Goal: Find specific page/section: Find specific page/section

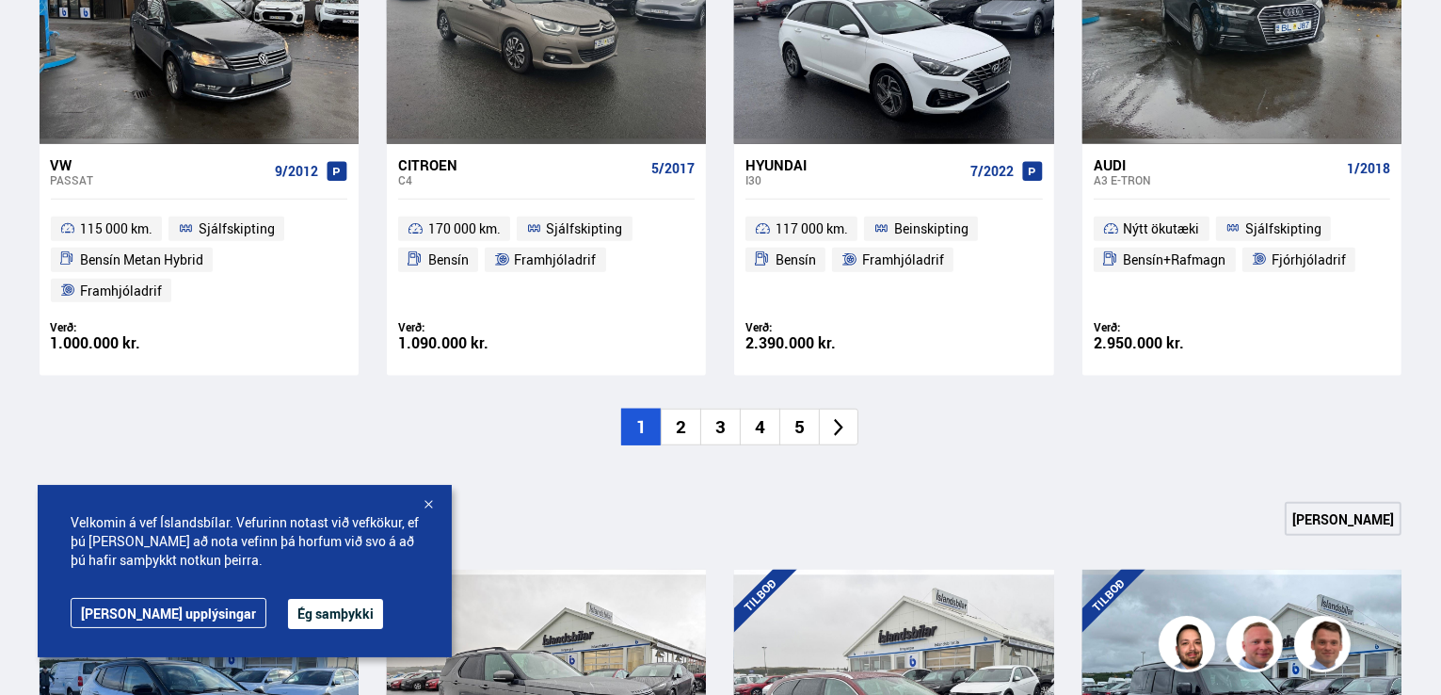
scroll to position [1506, 0]
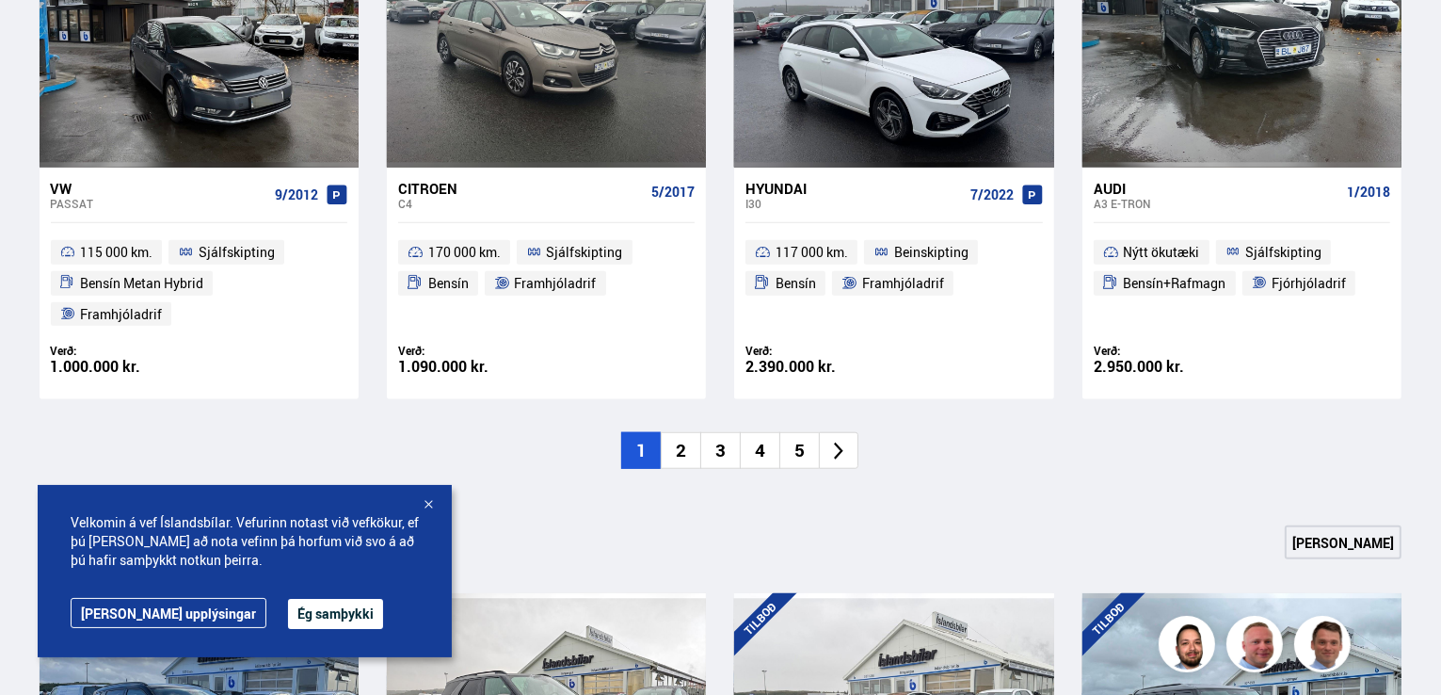
click at [839, 441] on icon at bounding box center [839, 452] width 22 height 22
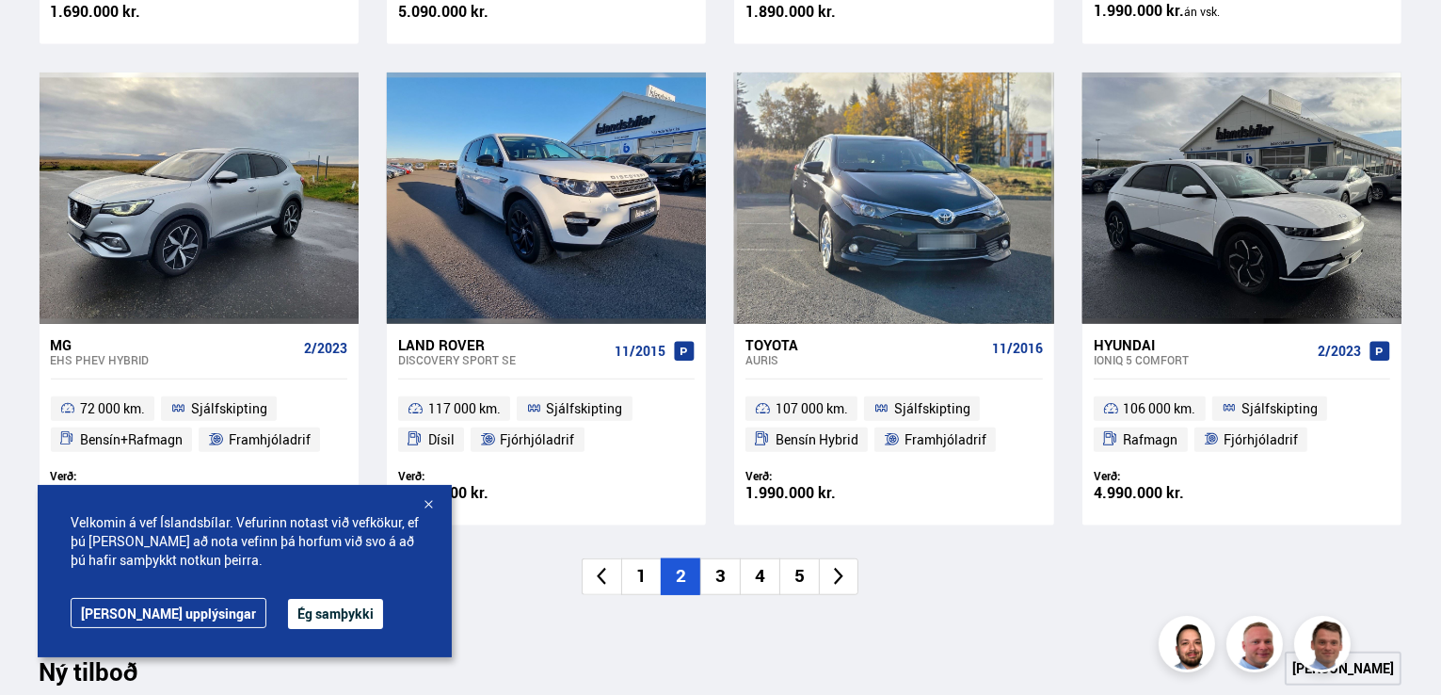
scroll to position [1356, 0]
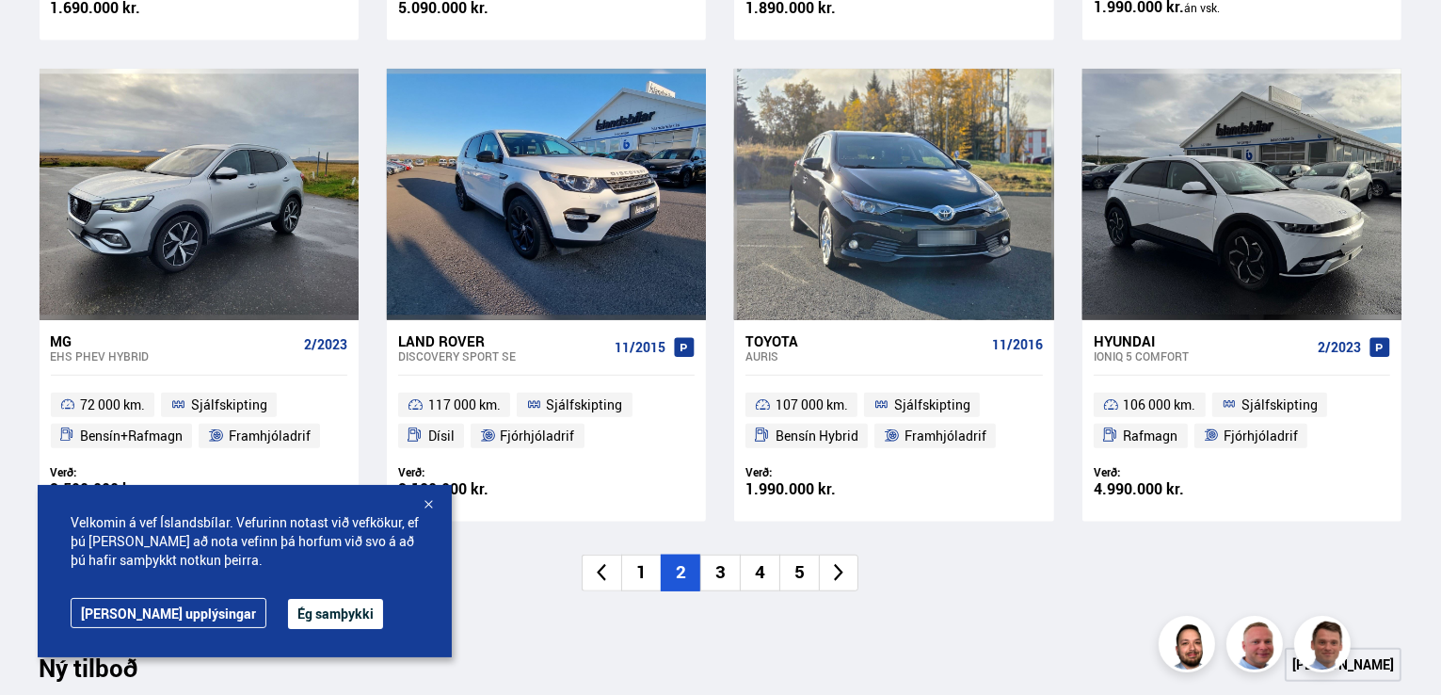
click at [843, 568] on icon at bounding box center [839, 573] width 22 height 22
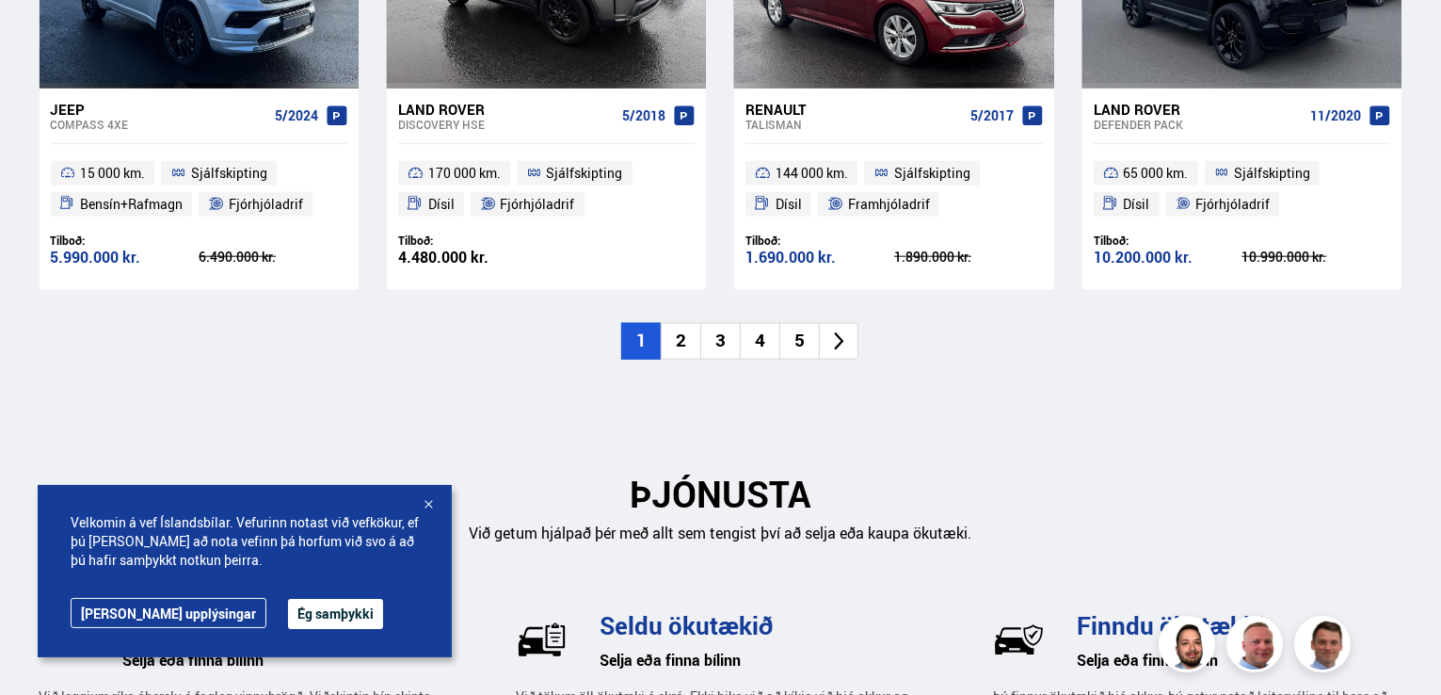
scroll to position [2259, 0]
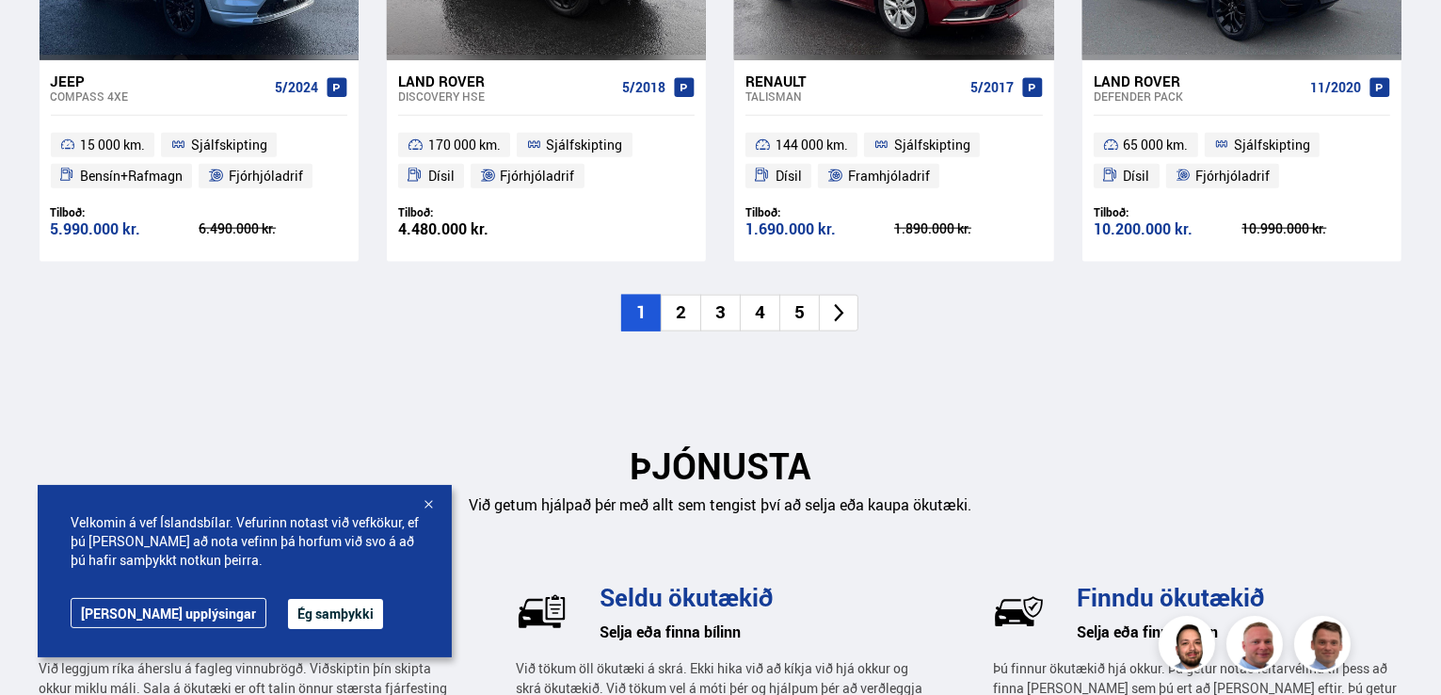
click at [827, 313] on li at bounding box center [839, 313] width 40 height 37
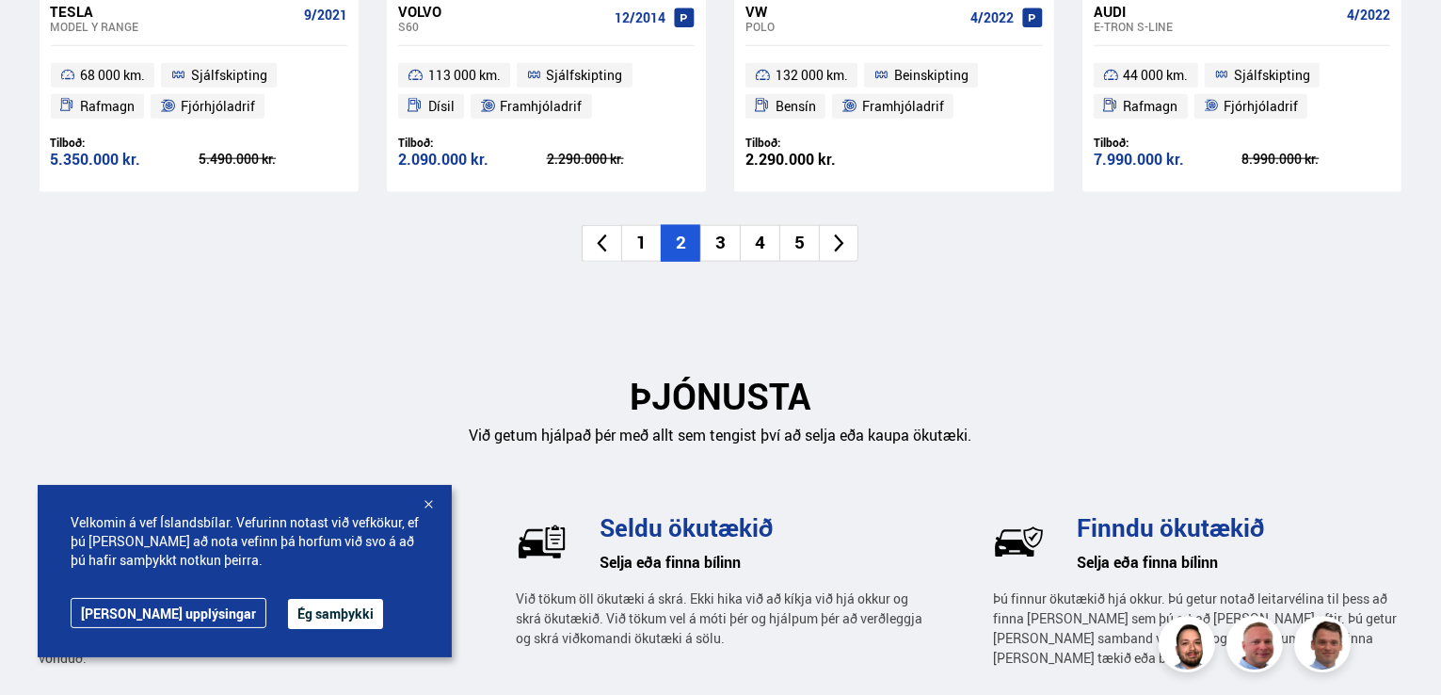
scroll to position [2335, 0]
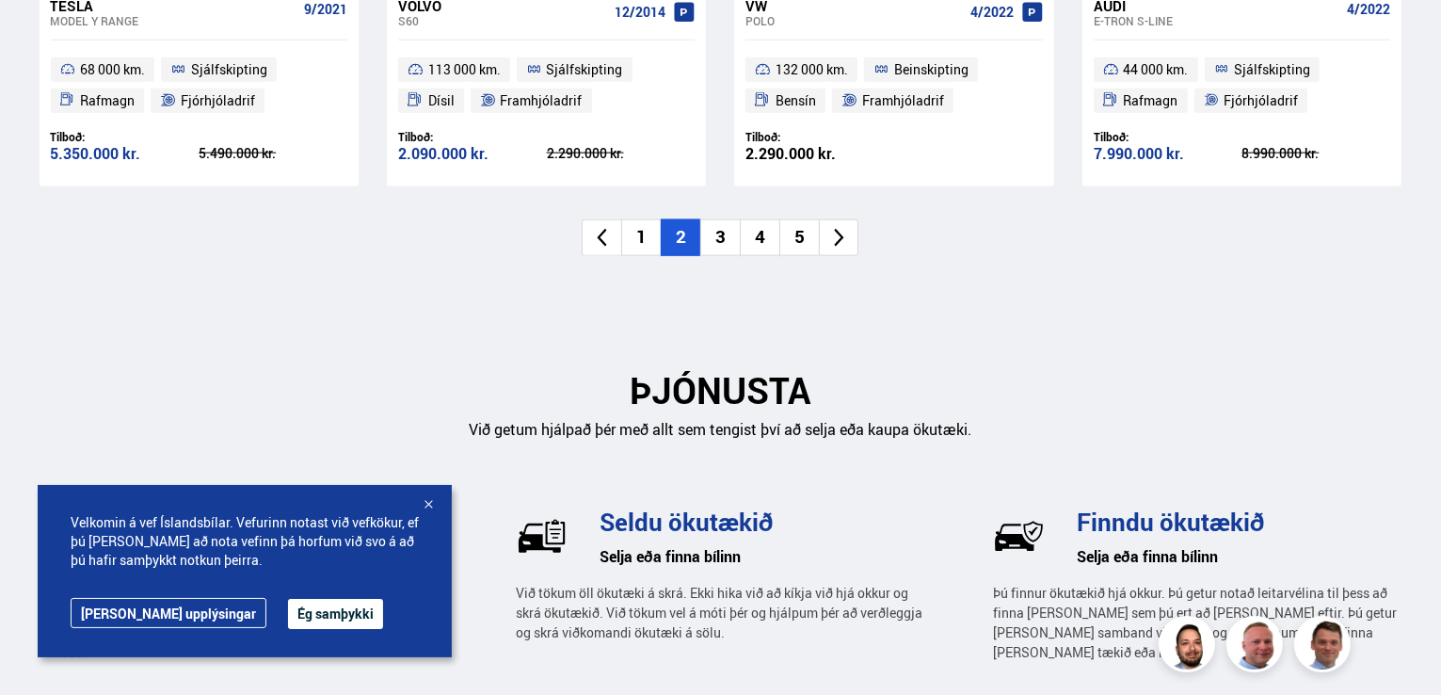
click at [718, 245] on li "3" at bounding box center [720, 237] width 40 height 37
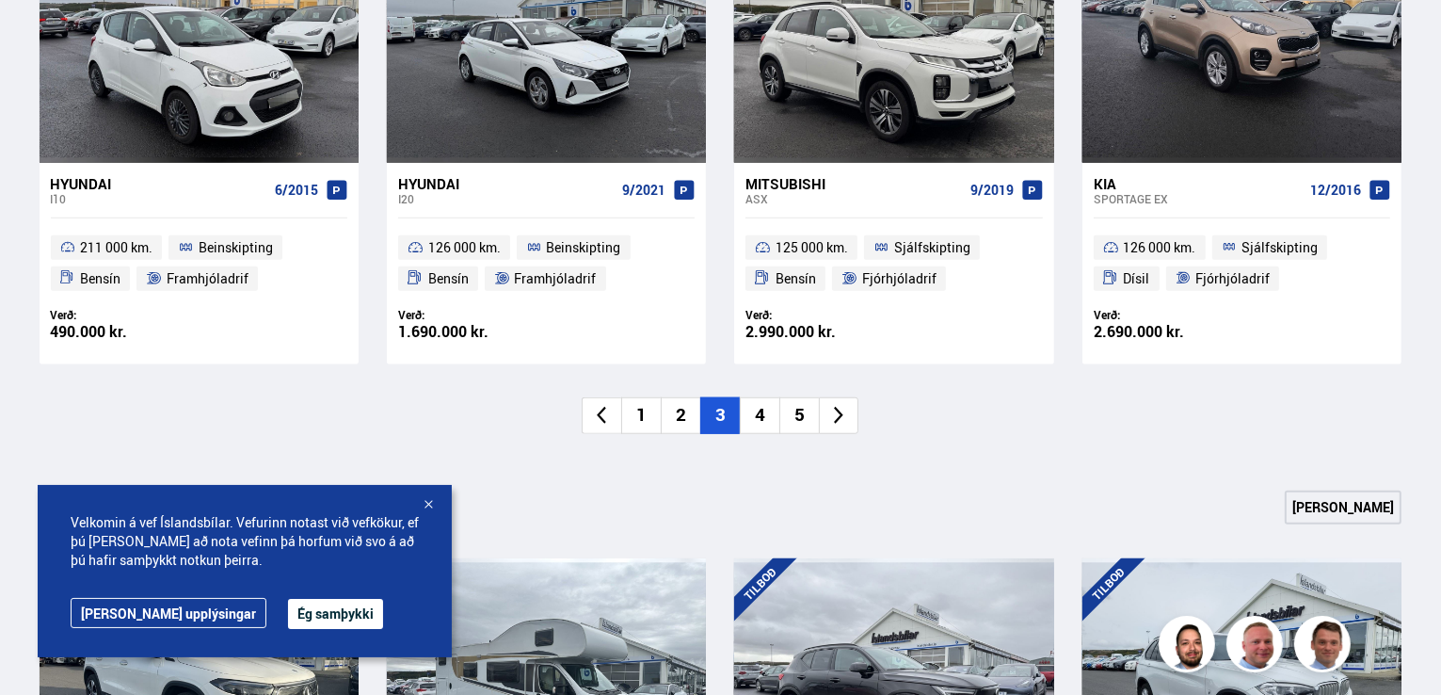
scroll to position [1506, 0]
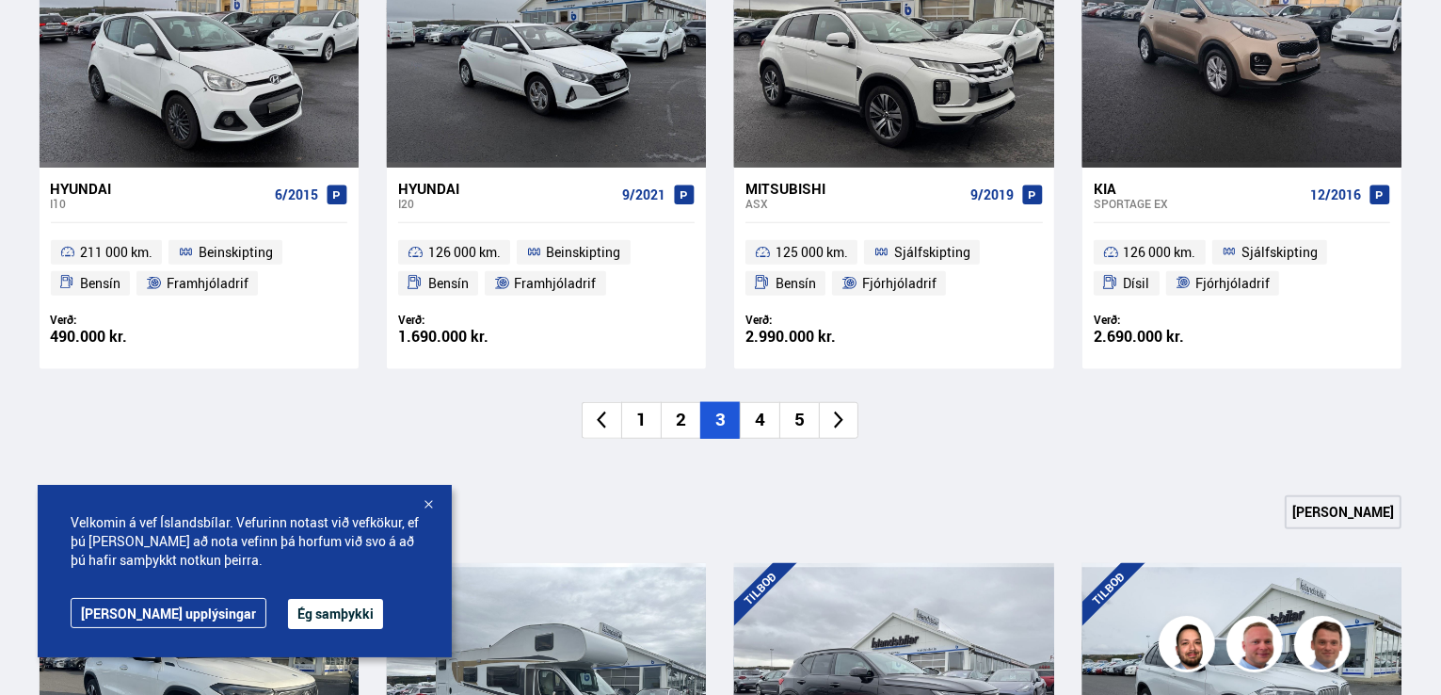
click at [753, 415] on li "4" at bounding box center [760, 420] width 40 height 37
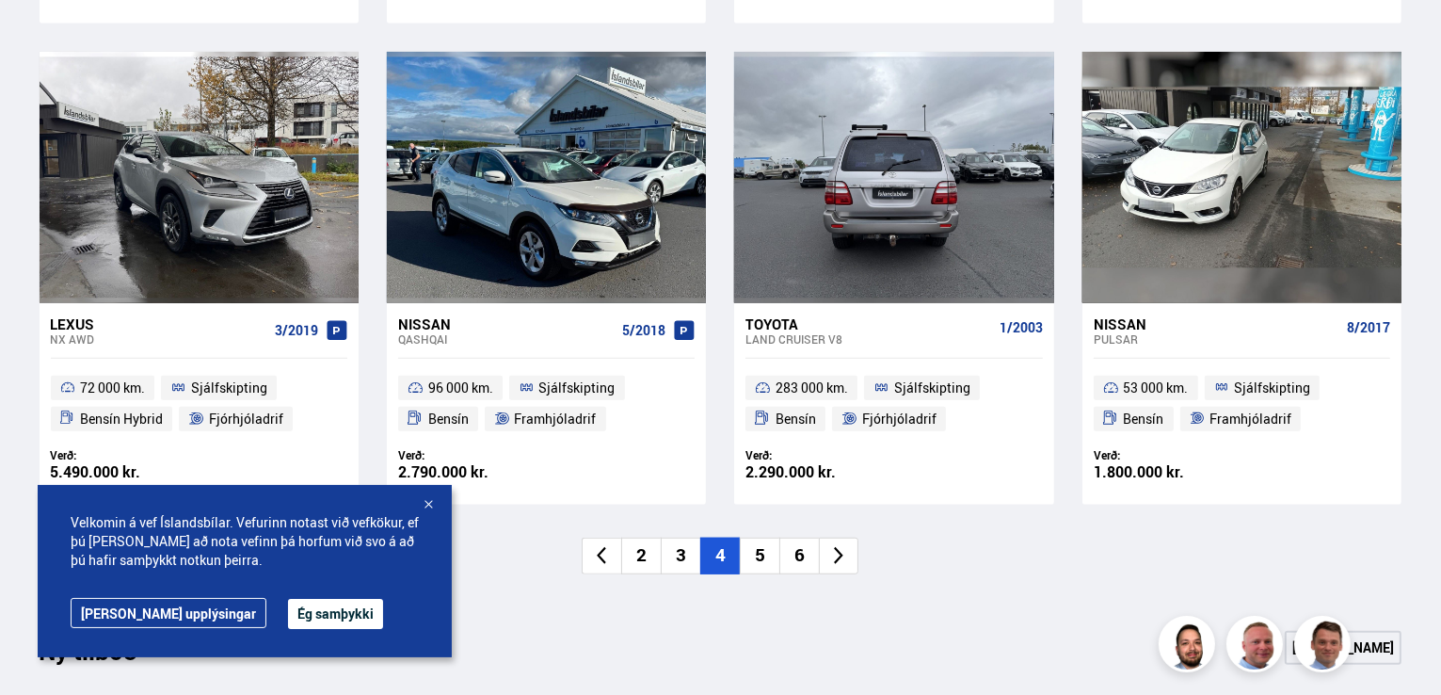
scroll to position [1544, 0]
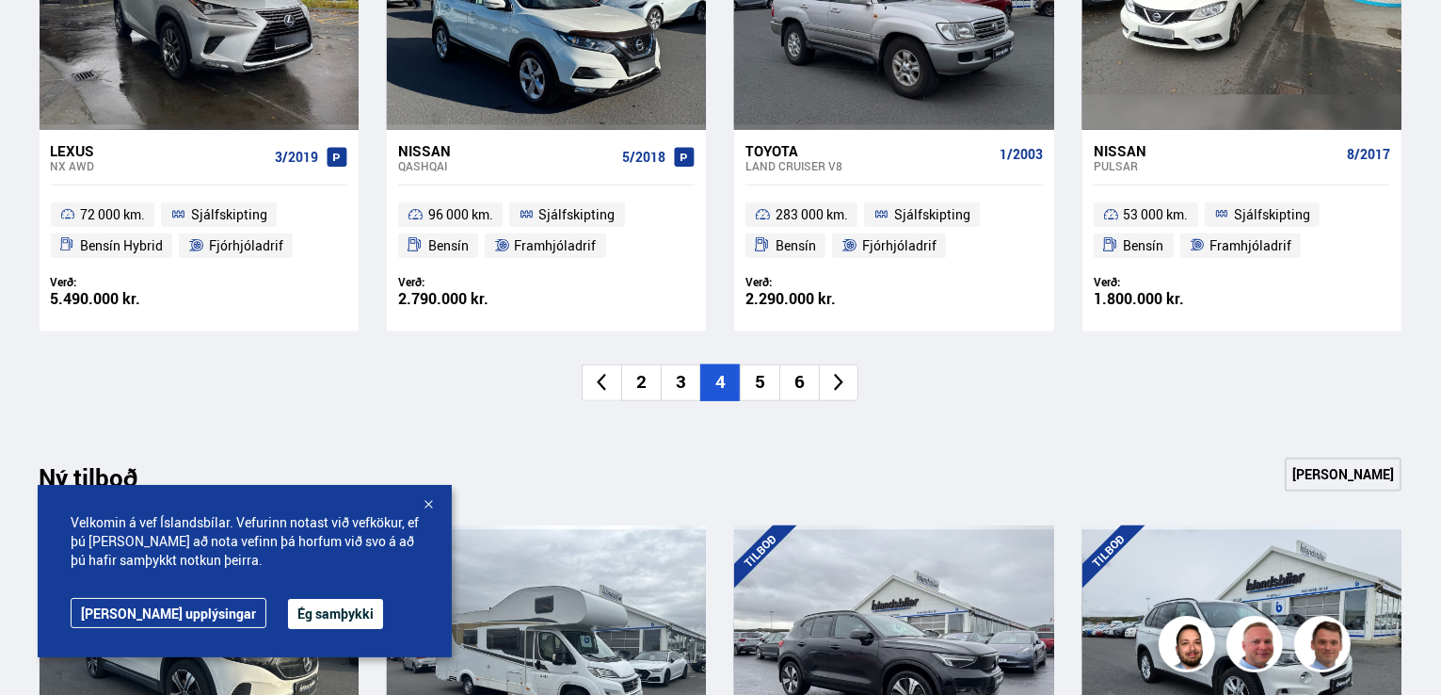
click at [764, 380] on li "5" at bounding box center [760, 382] width 40 height 37
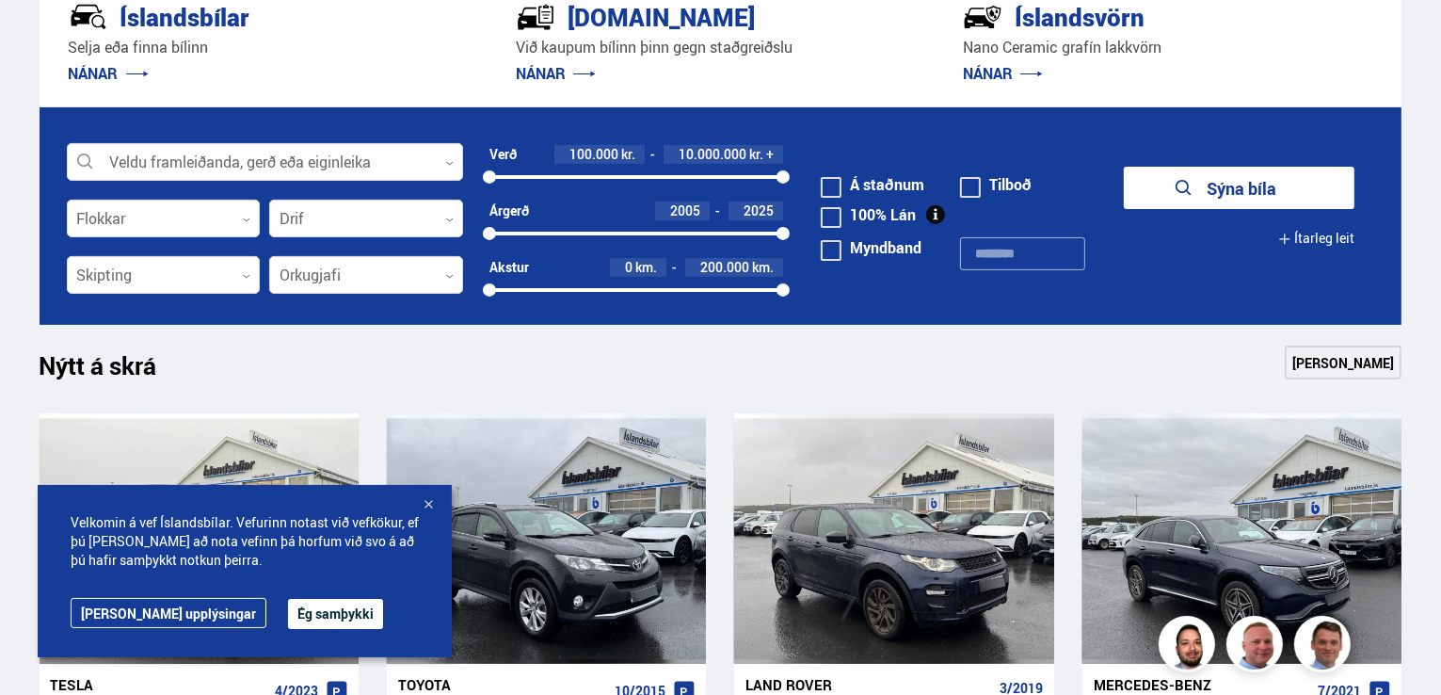
scroll to position [527, 0]
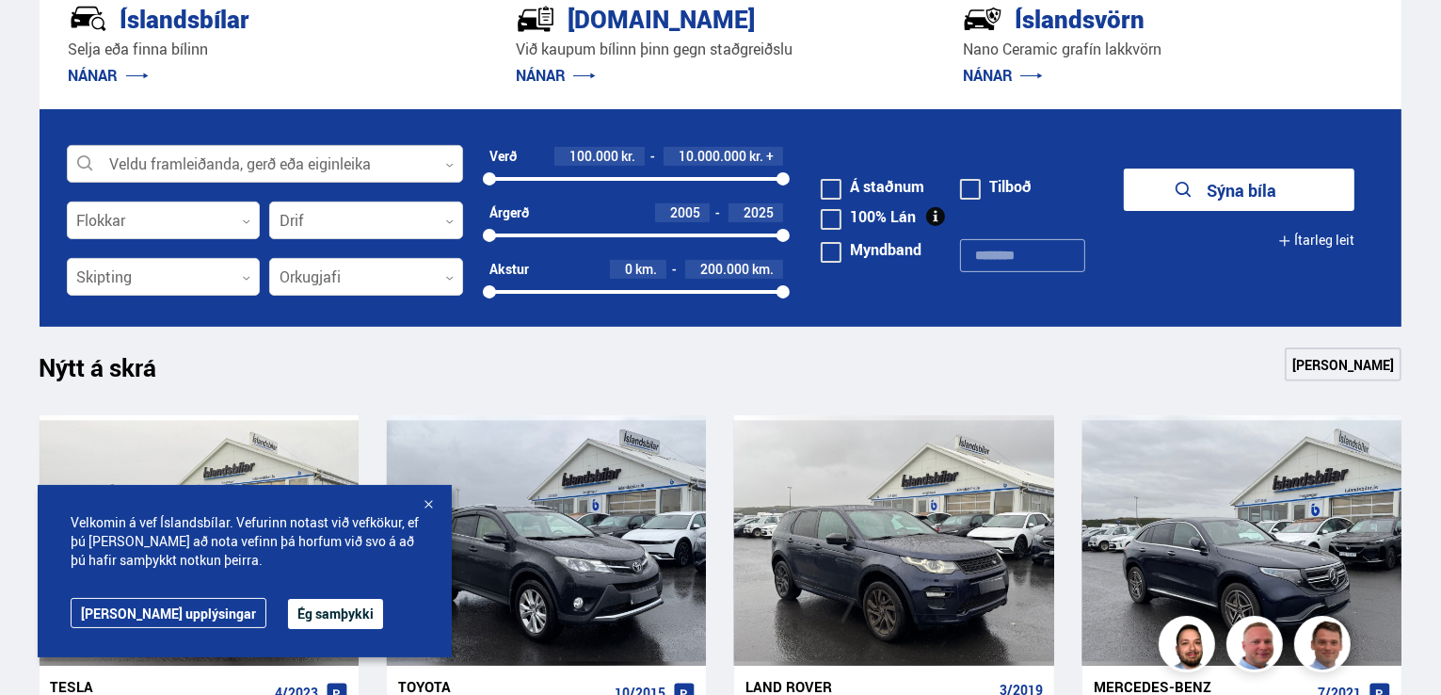
click at [445, 159] on div at bounding box center [265, 165] width 396 height 38
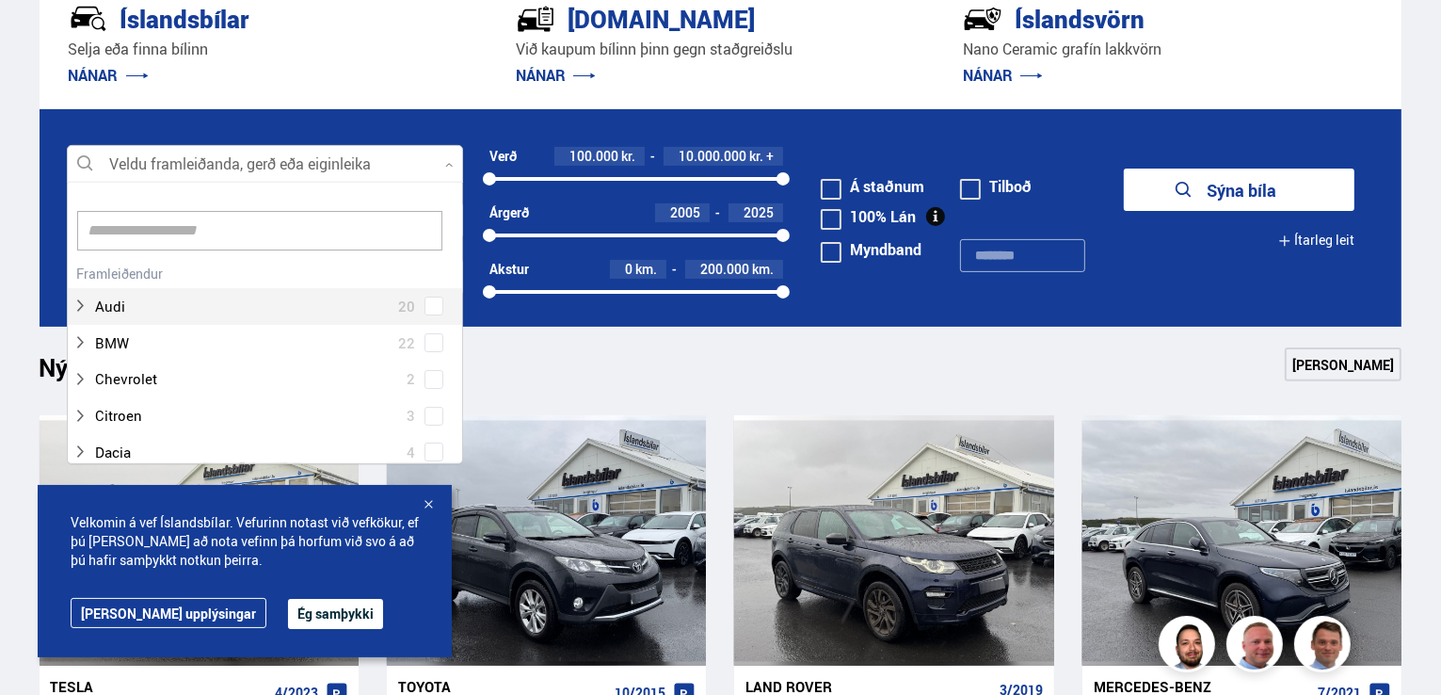
scroll to position [281, 390]
click at [446, 159] on div at bounding box center [265, 165] width 396 height 38
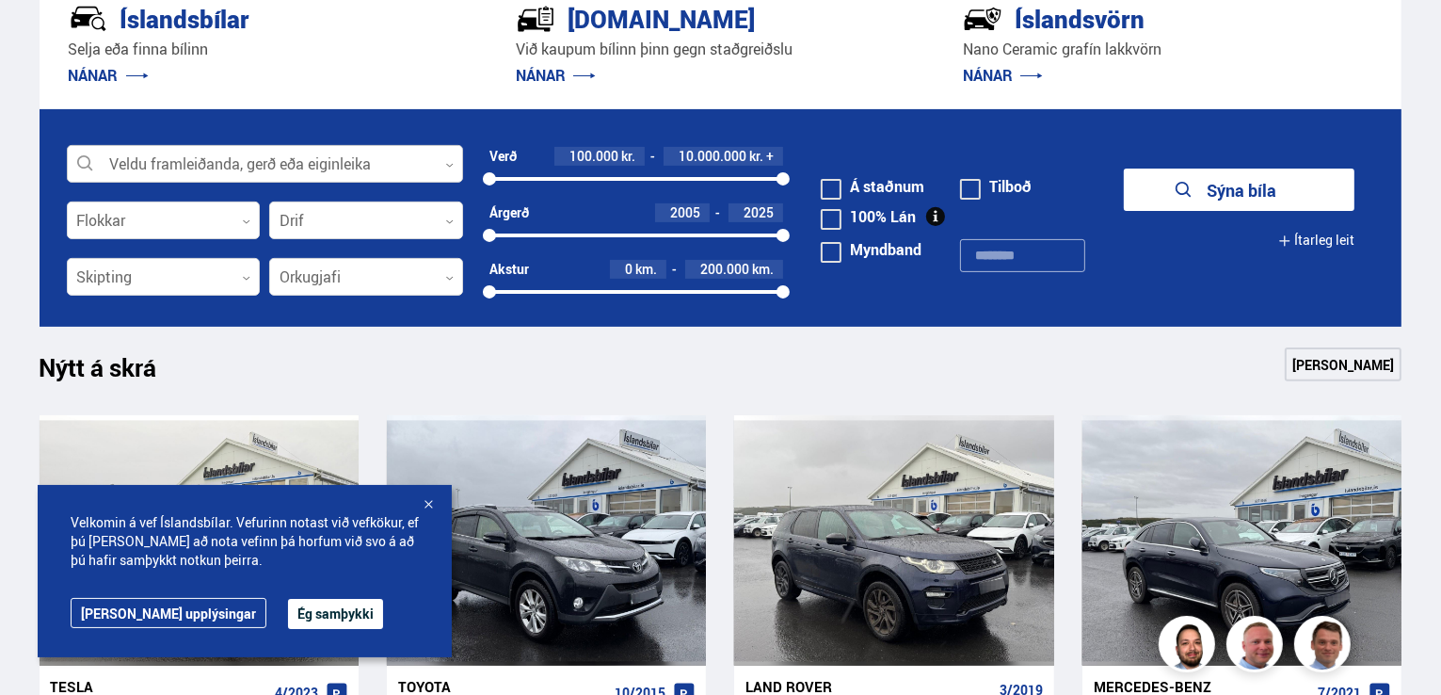
click at [446, 159] on div at bounding box center [265, 165] width 396 height 38
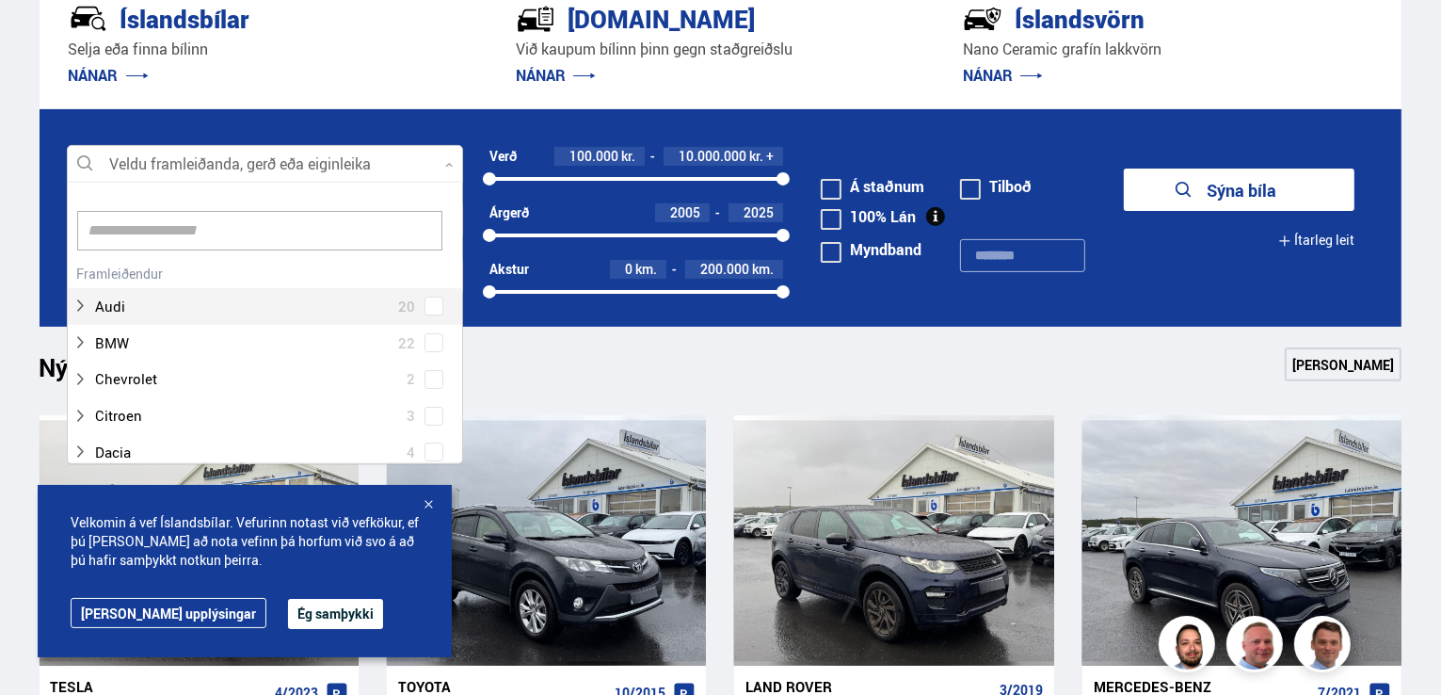
click at [334, 236] on input at bounding box center [259, 231] width 365 height 40
click at [331, 230] on input at bounding box center [259, 231] width 365 height 40
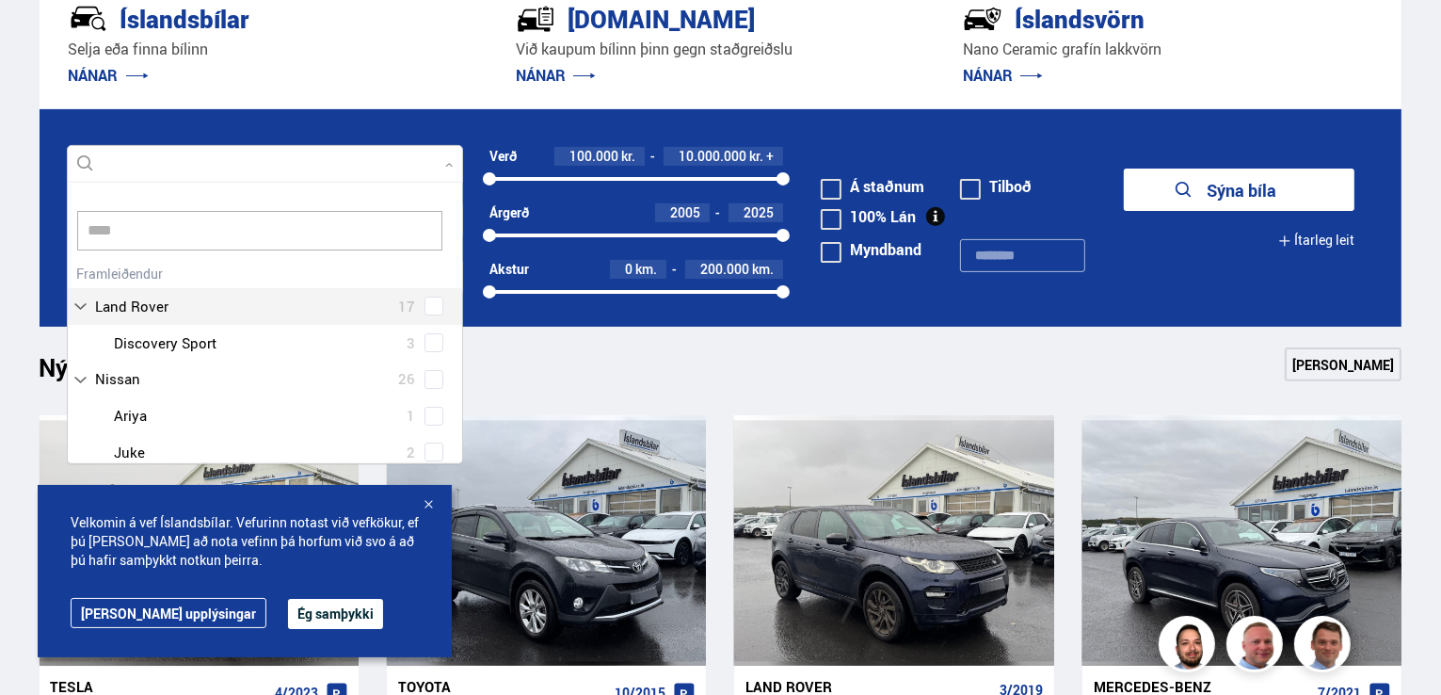
scroll to position [0, 0]
type input "******"
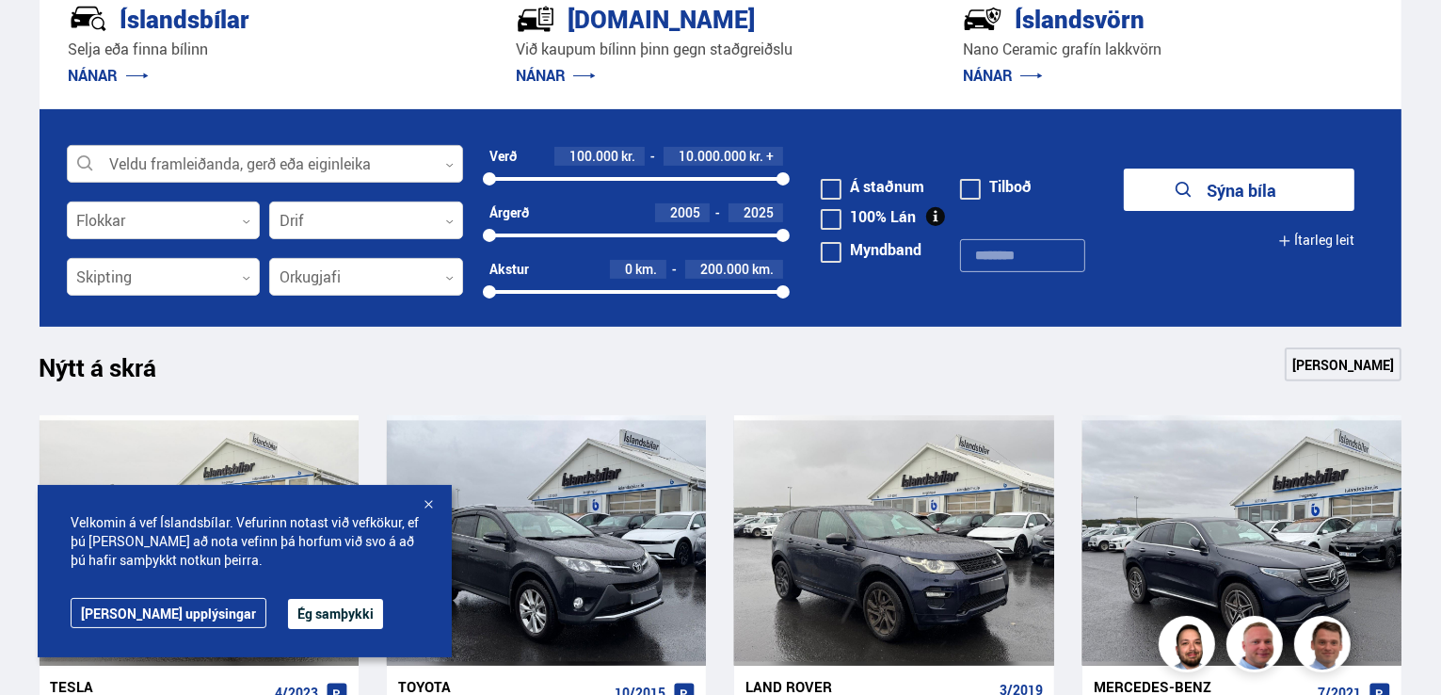
click at [192, 157] on div at bounding box center [265, 165] width 396 height 38
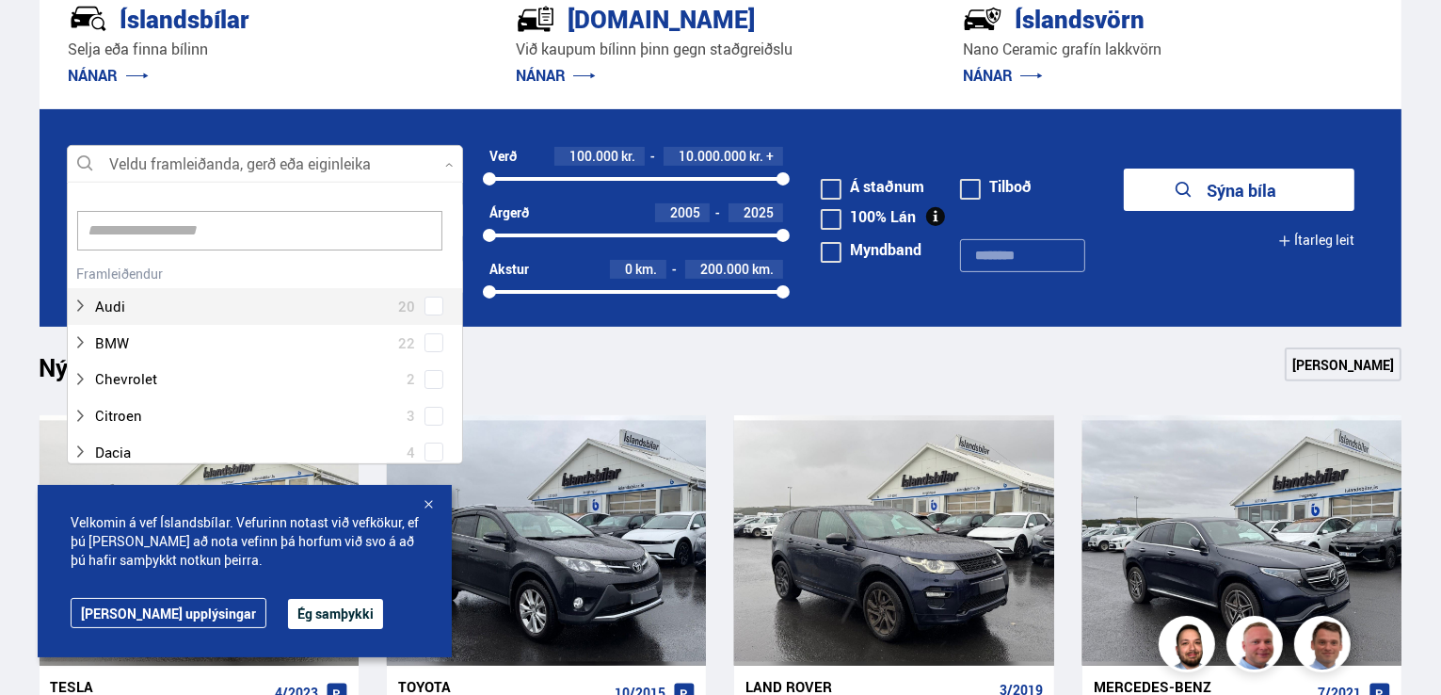
scroll to position [281, 390]
click at [237, 221] on input at bounding box center [259, 231] width 365 height 40
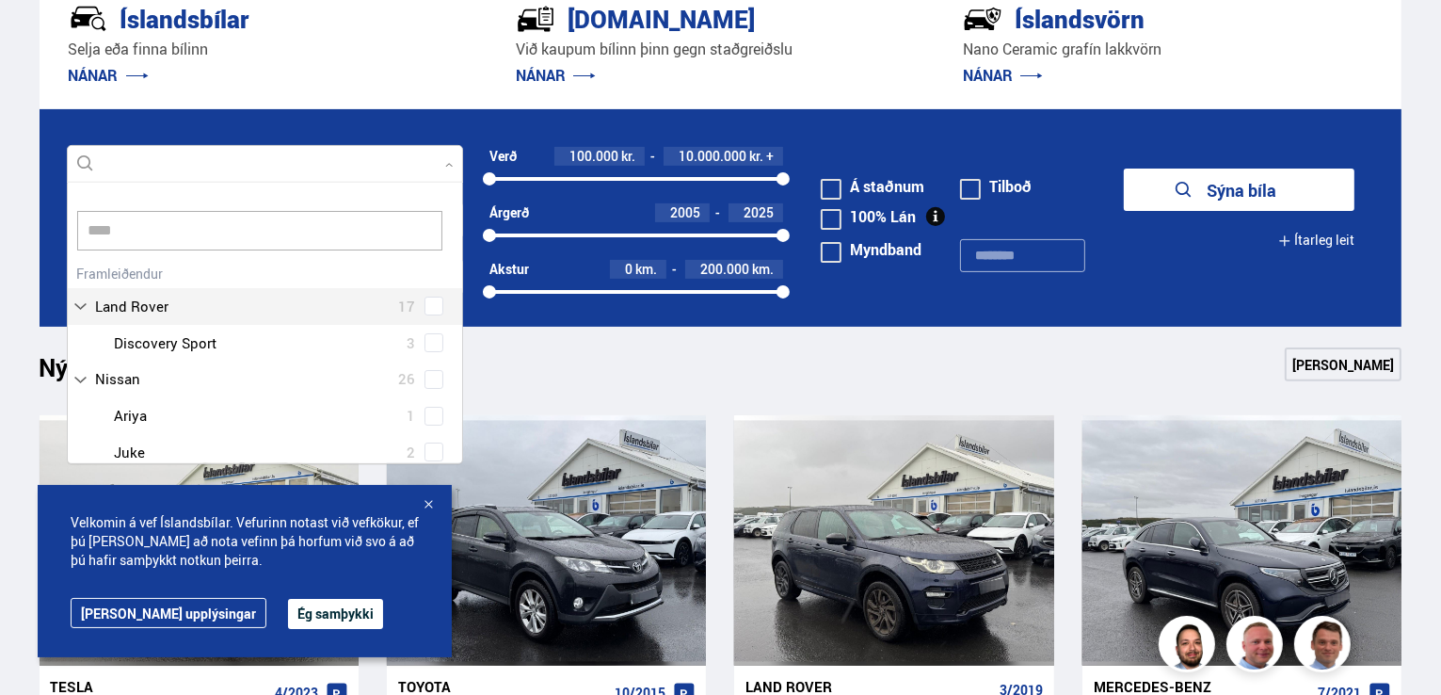
scroll to position [0, 0]
type input "******"
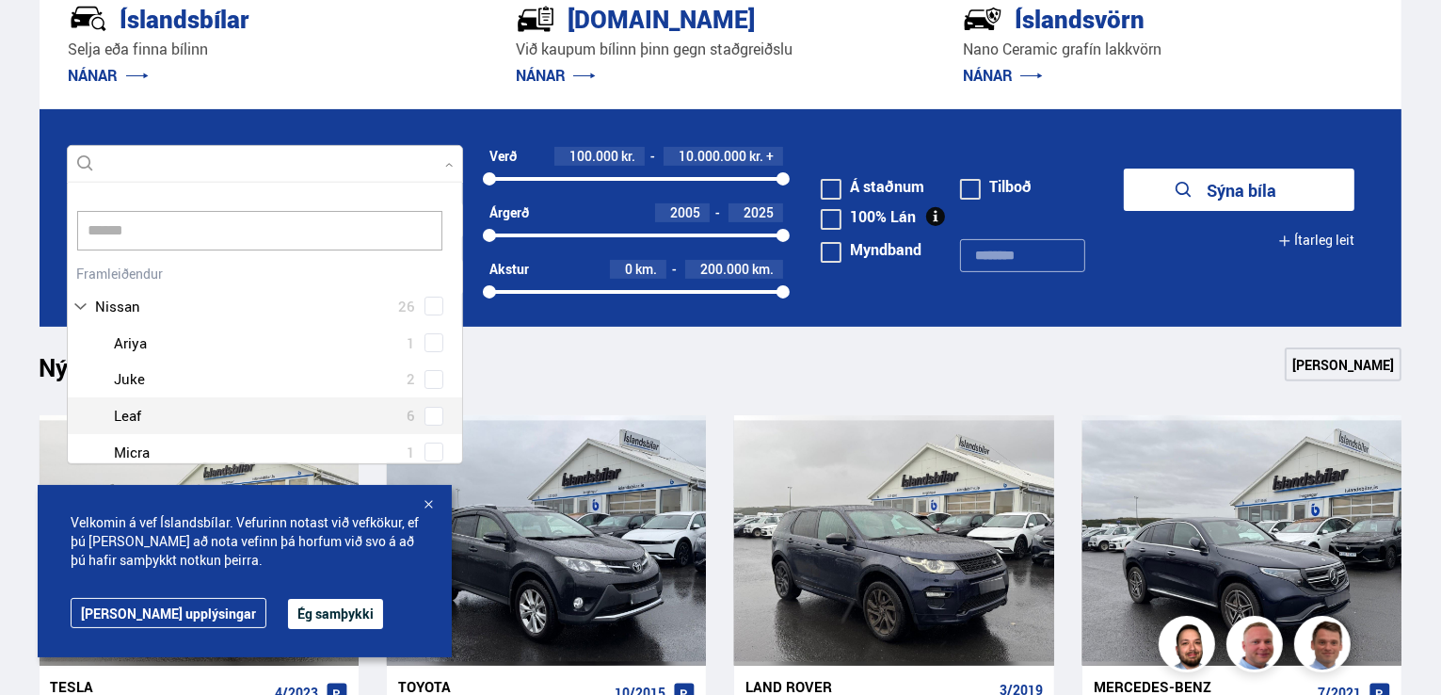
click at [143, 419] on div at bounding box center [283, 415] width 347 height 27
click at [143, 418] on div at bounding box center [283, 415] width 347 height 27
click at [128, 416] on div at bounding box center [283, 415] width 347 height 27
click at [406, 415] on div "Nissan Ariya 1 Nissan Juke 2 Nissan Leaf 6 Nissan Micra 1 Nissan Pulsar 1 Nissa…" at bounding box center [265, 453] width 394 height 256
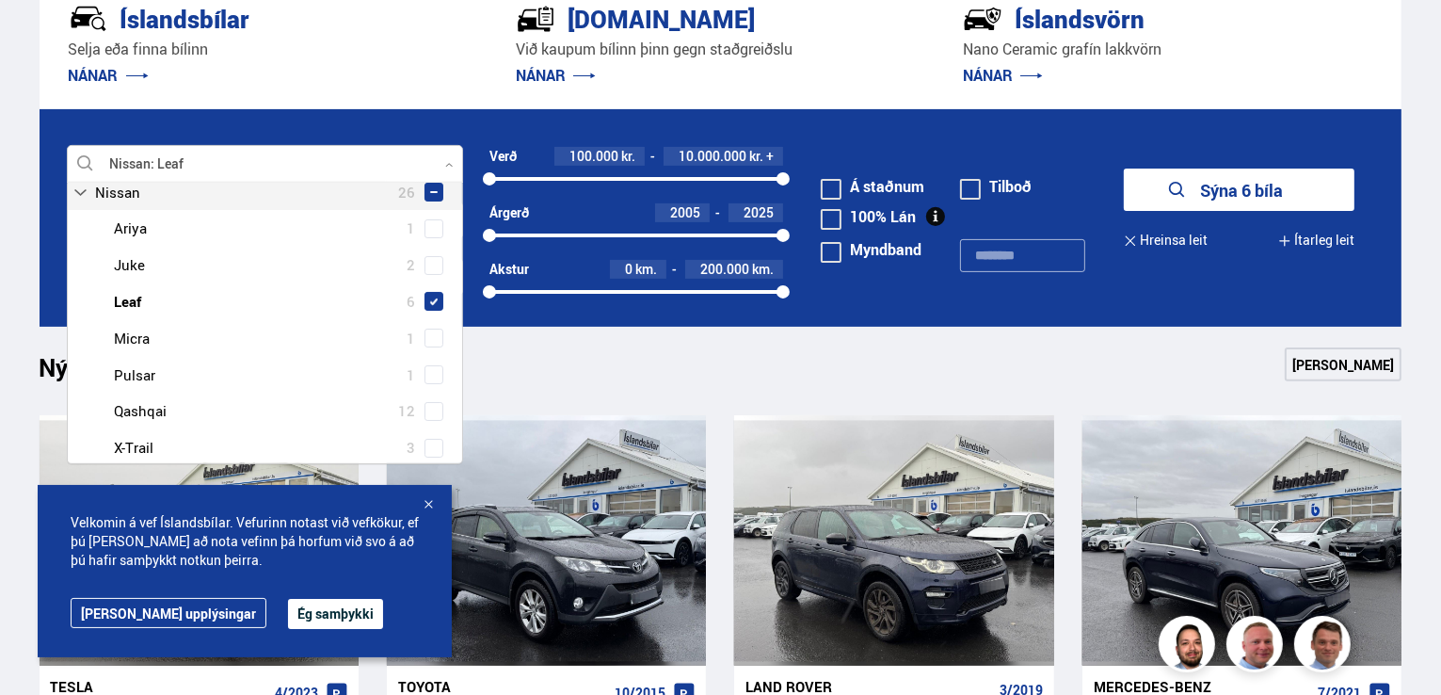
scroll to position [170, 0]
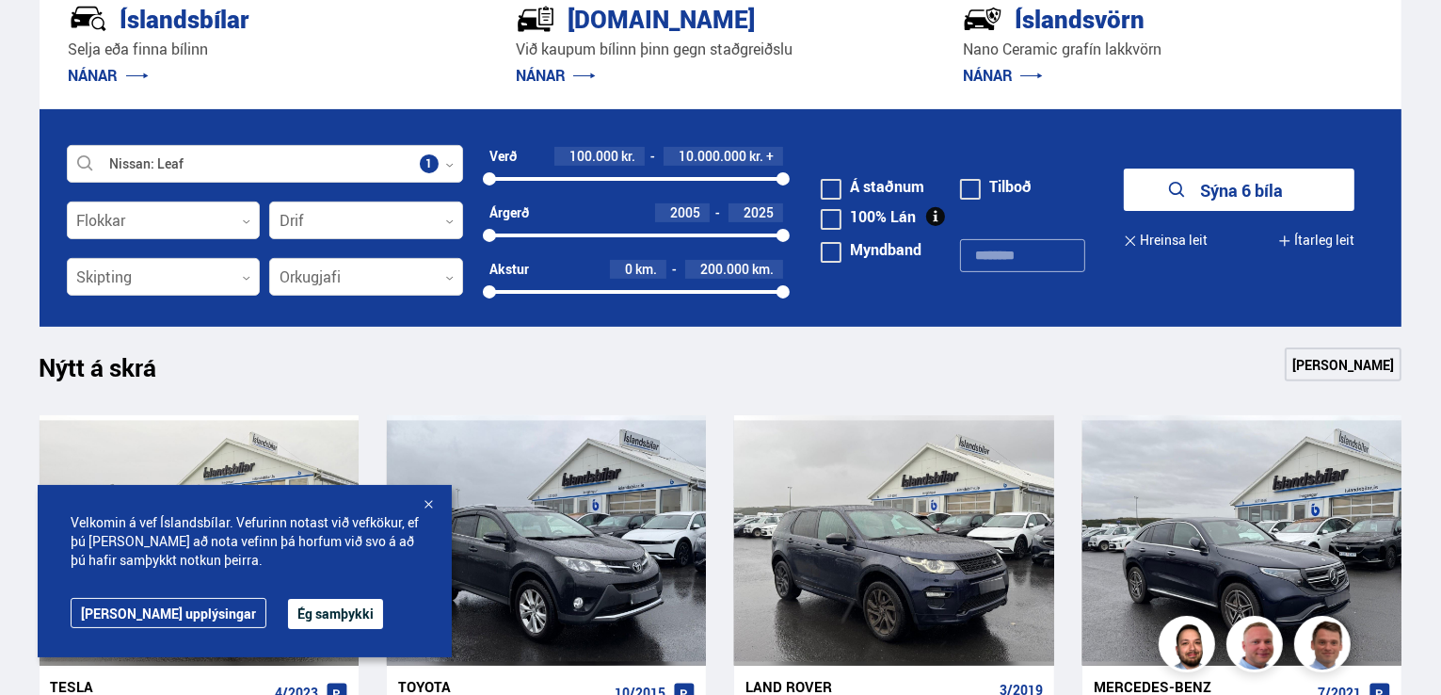
click at [538, 373] on div "Nýtt á skrá Sjá meira" at bounding box center [721, 369] width 1363 height 45
click at [1194, 185] on button "Sýna 6 bíla" at bounding box center [1239, 190] width 231 height 42
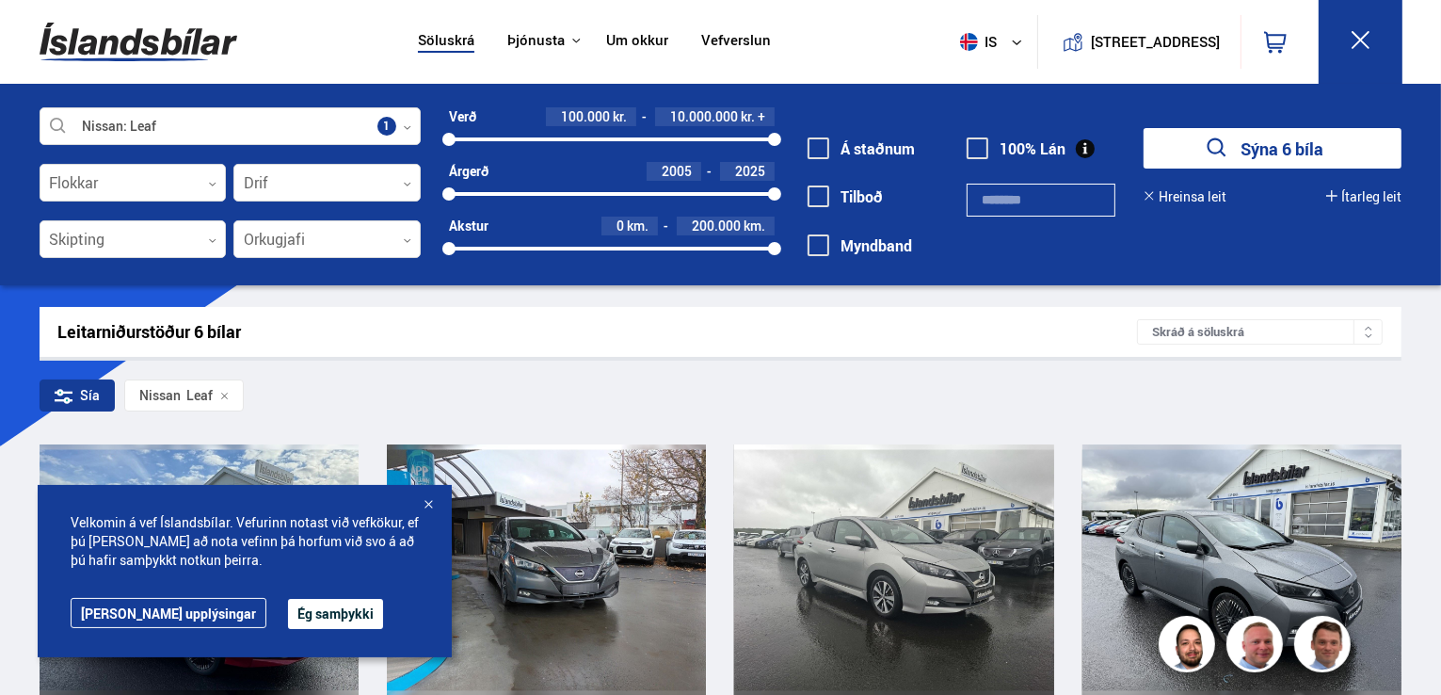
click at [343, 126] on div at bounding box center [230, 127] width 381 height 38
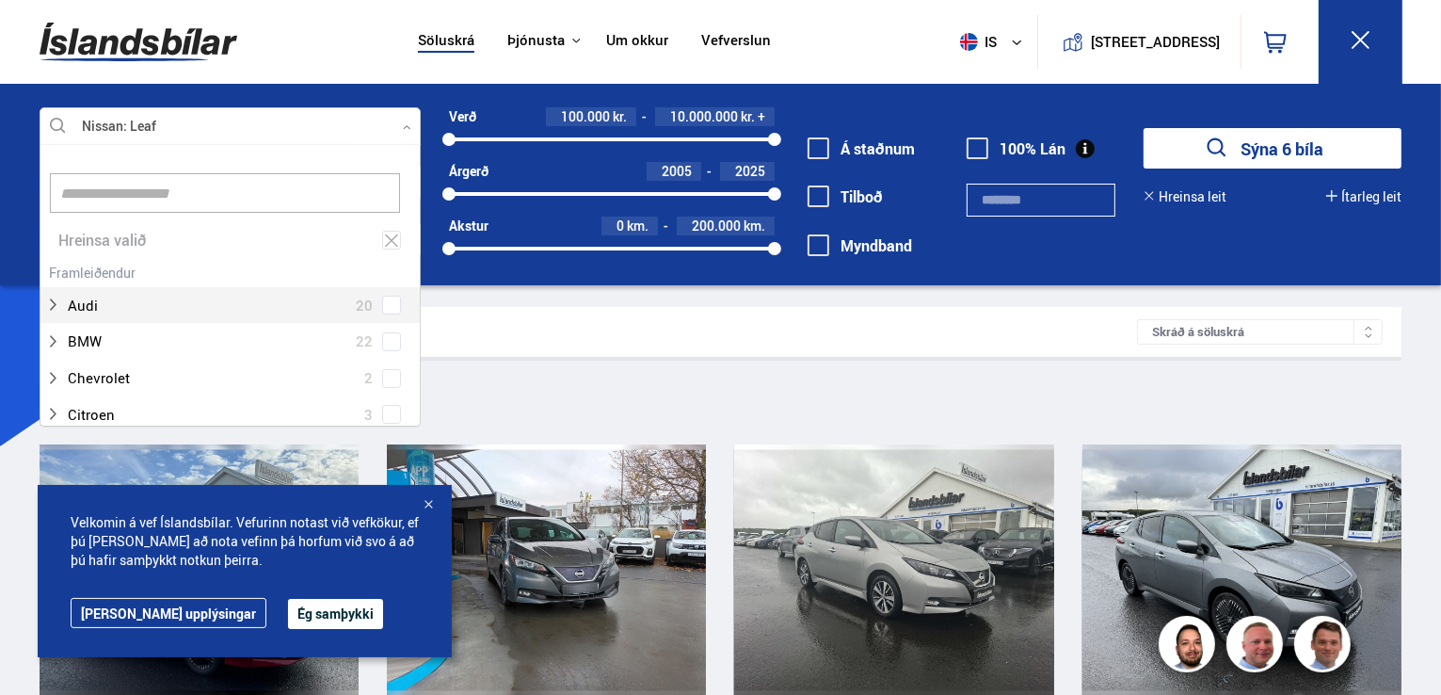
scroll to position [281, 376]
click at [326, 188] on input at bounding box center [225, 193] width 350 height 40
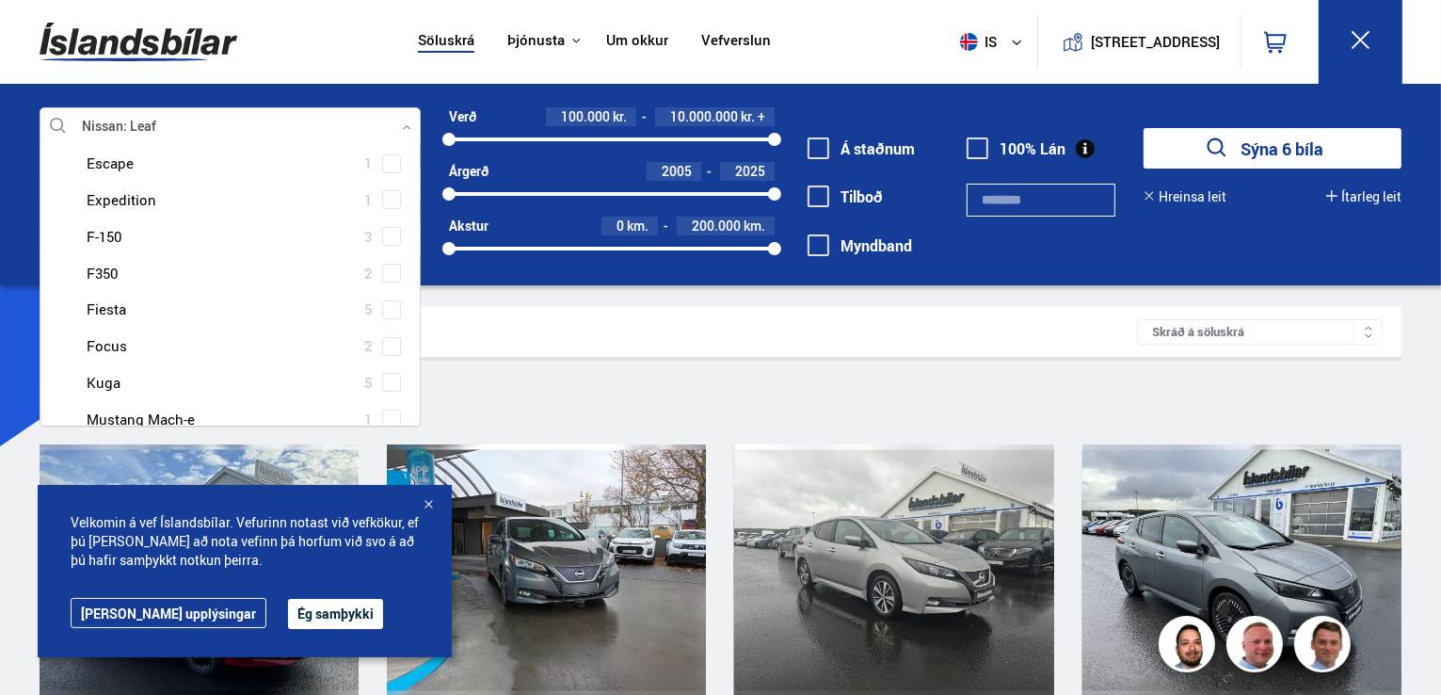
scroll to position [229, 0]
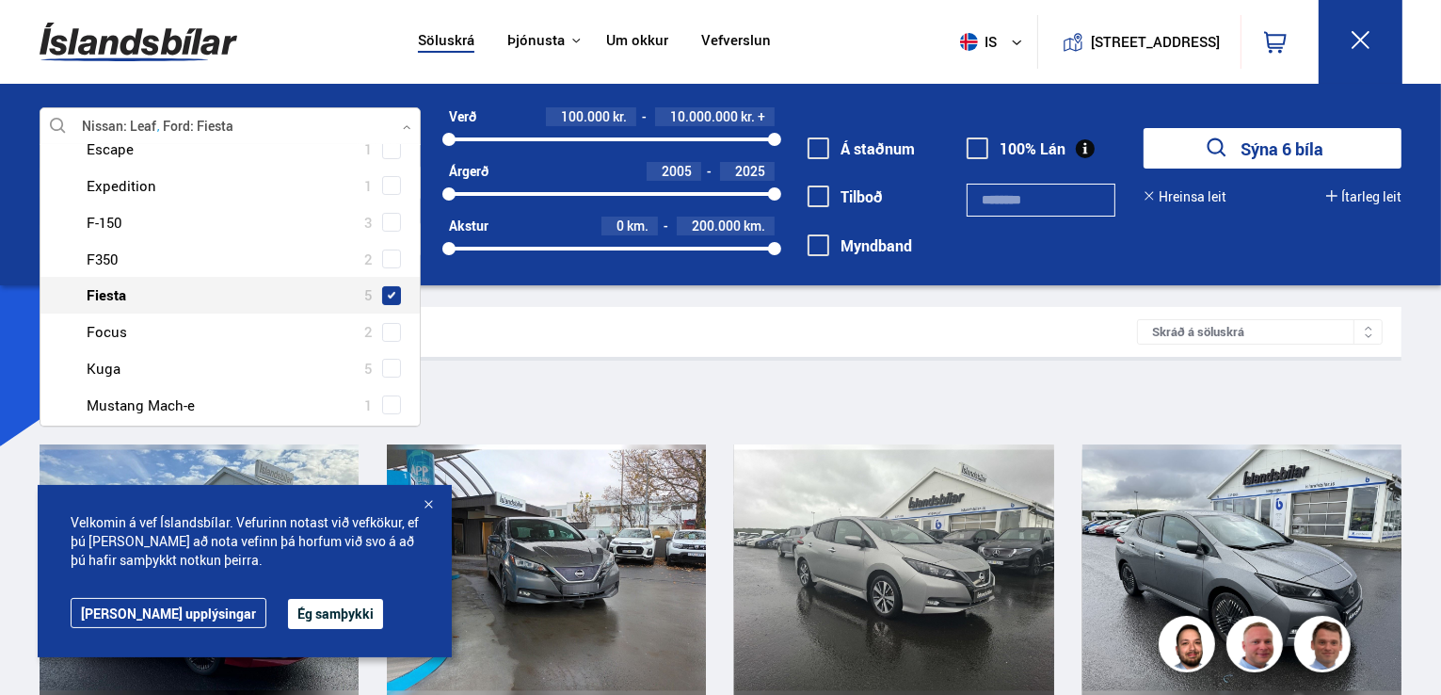
click at [365, 295] on span "5" at bounding box center [368, 294] width 8 height 27
type input "****"
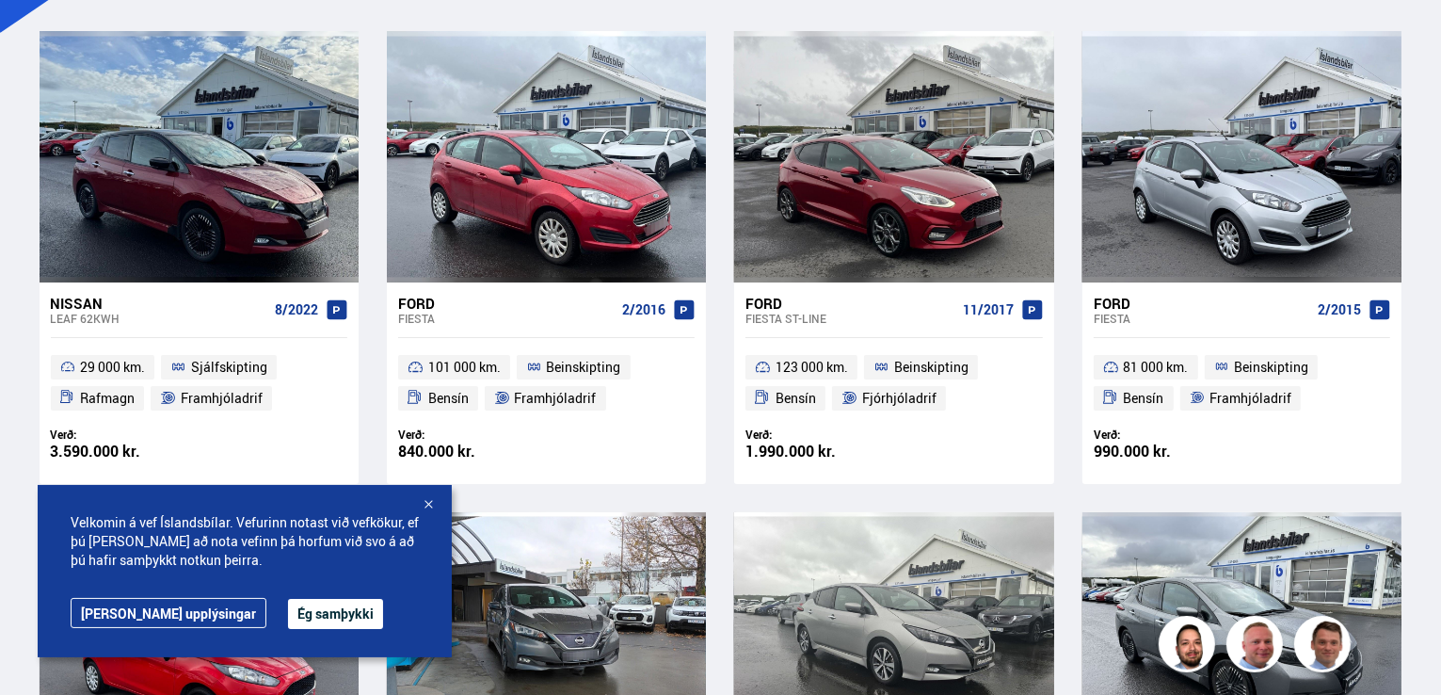
scroll to position [414, 0]
click at [426, 498] on div at bounding box center [428, 505] width 19 height 19
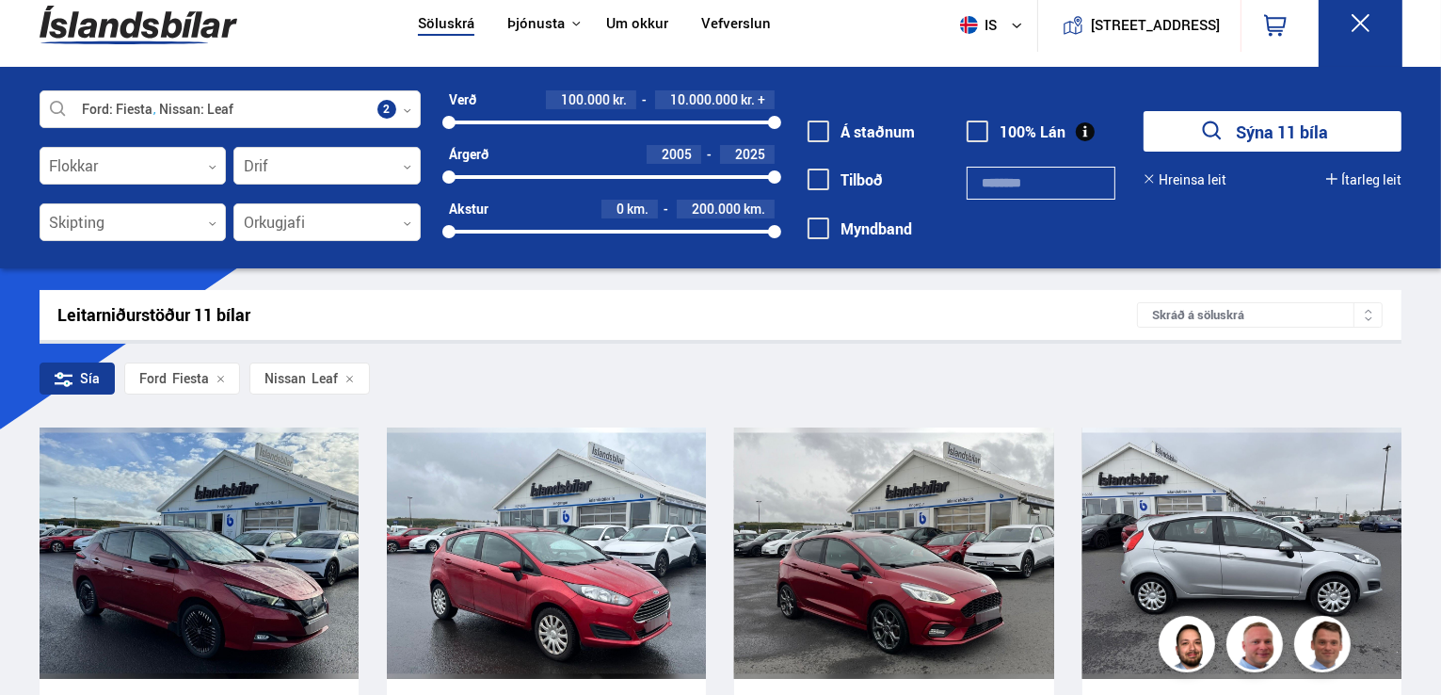
scroll to position [0, 0]
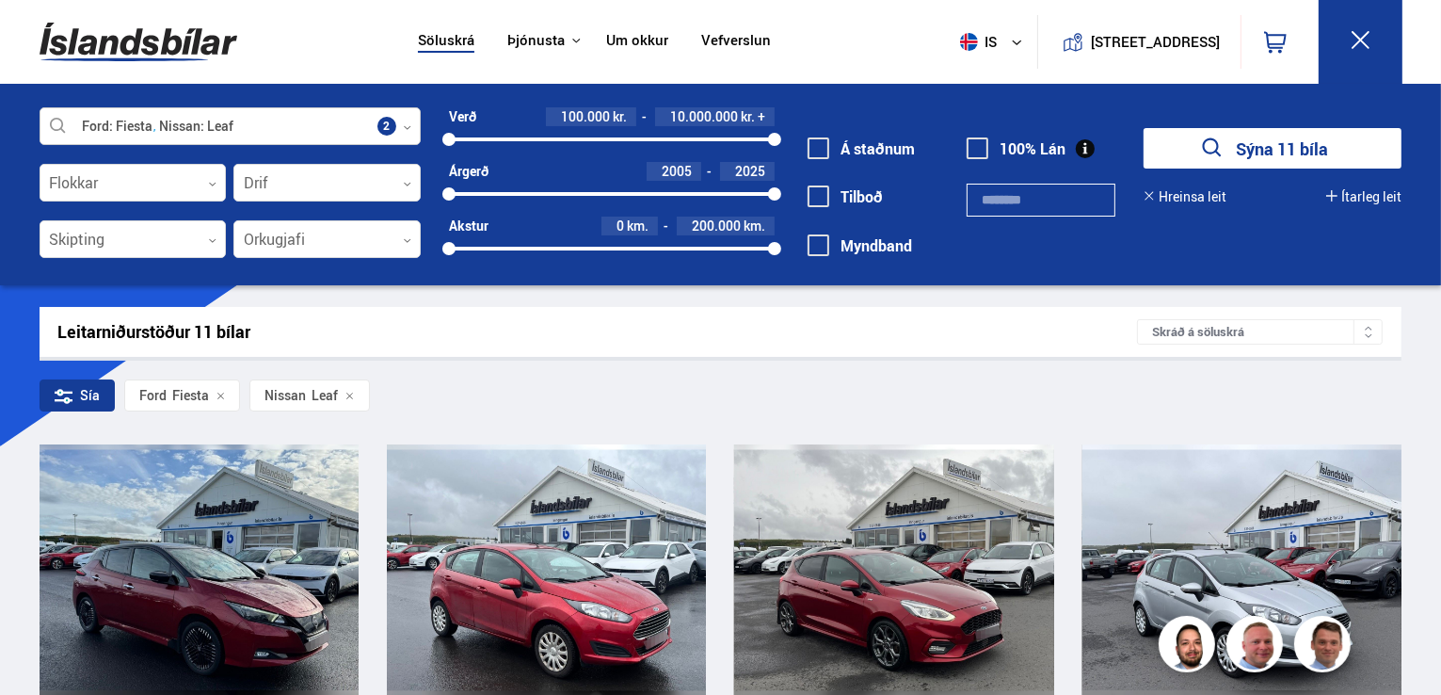
click at [253, 123] on div at bounding box center [230, 127] width 381 height 38
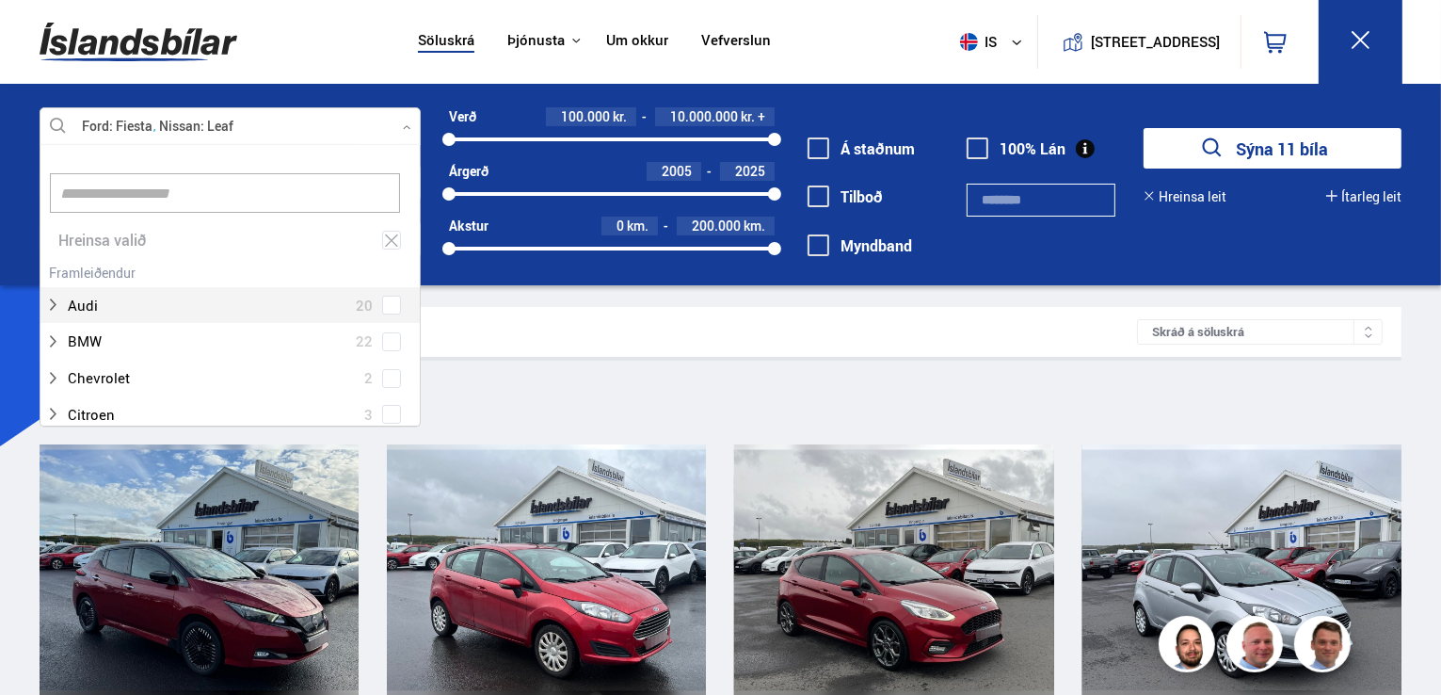
scroll to position [281, 376]
click at [406, 127] on icon at bounding box center [407, 127] width 8 height 8
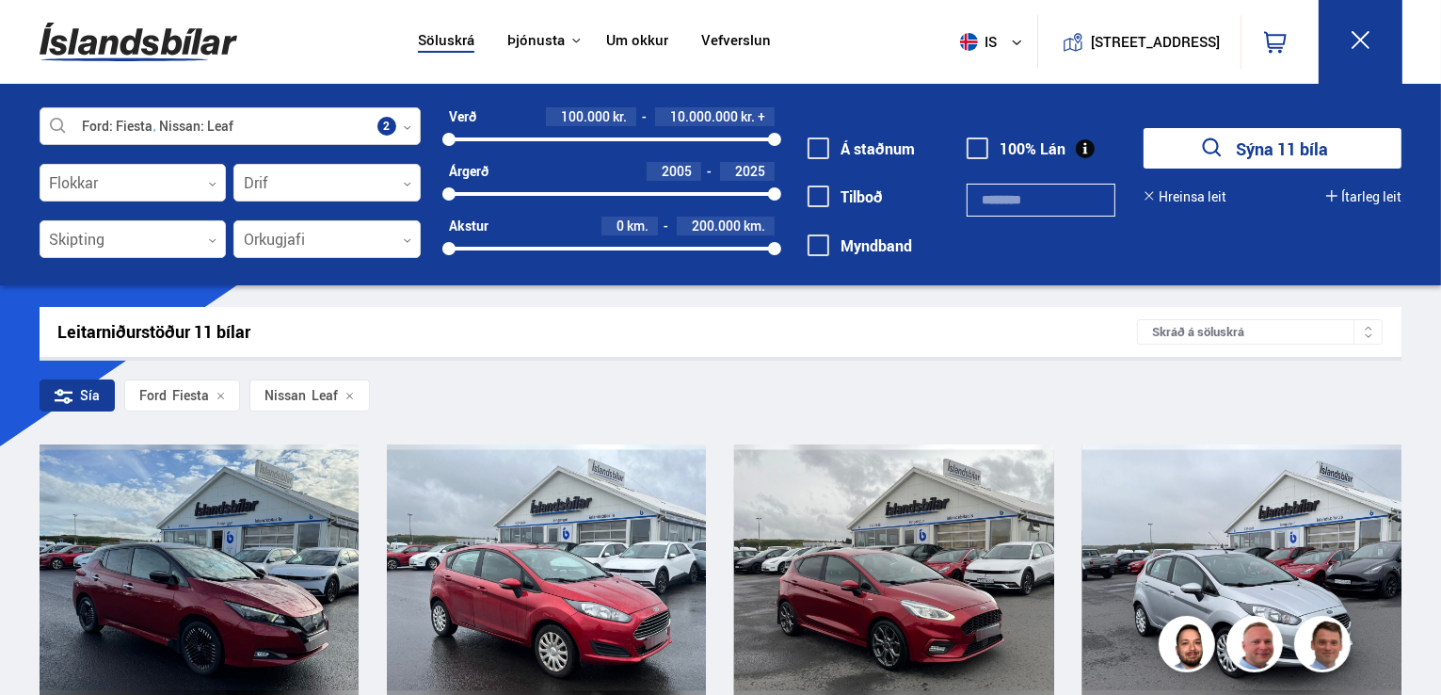
click at [254, 123] on div at bounding box center [230, 127] width 381 height 38
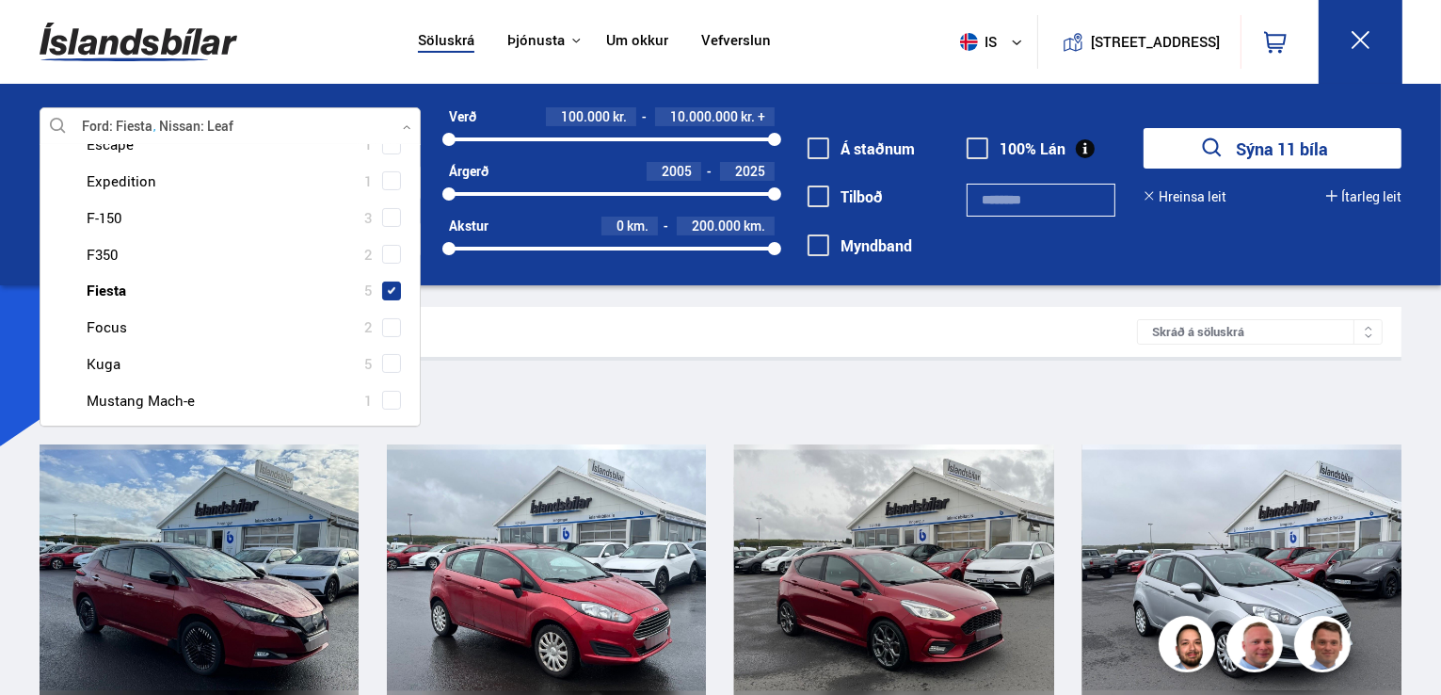
scroll to position [242, 0]
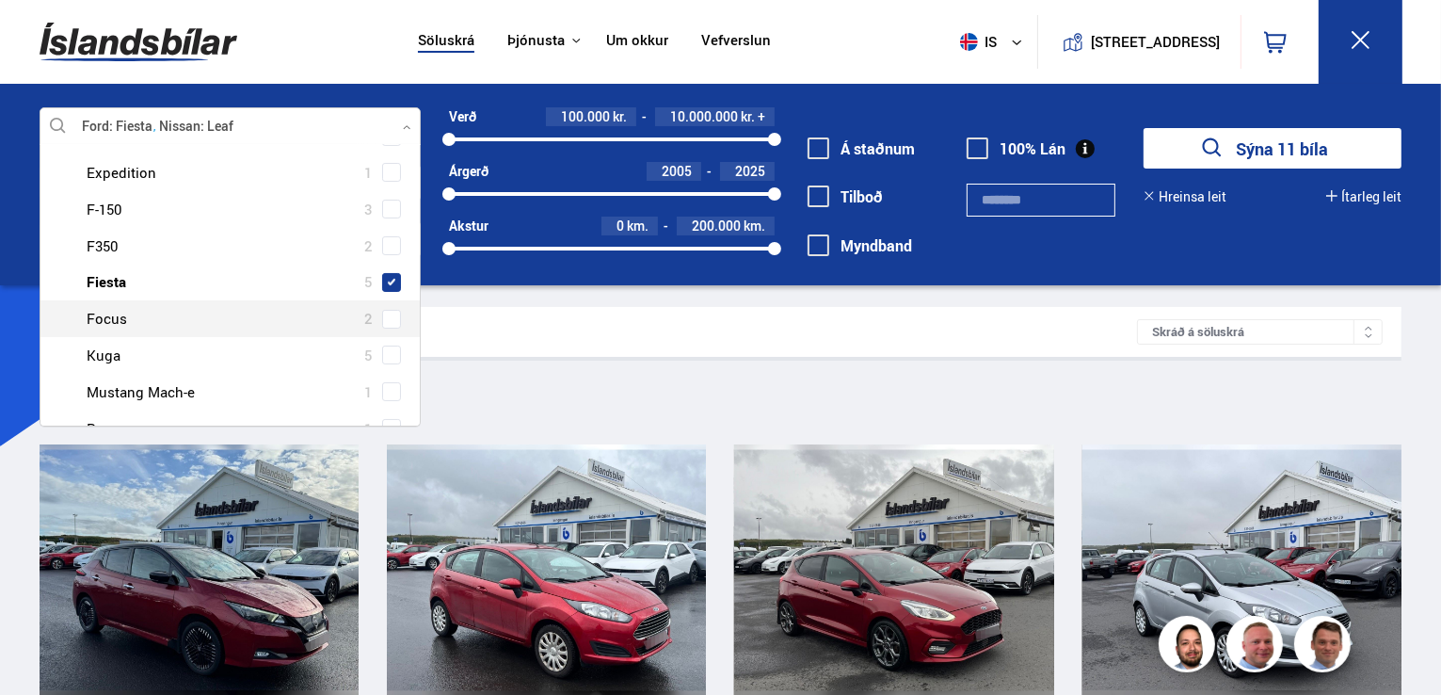
click at [365, 320] on span "2" at bounding box center [368, 318] width 8 height 27
type input "****"
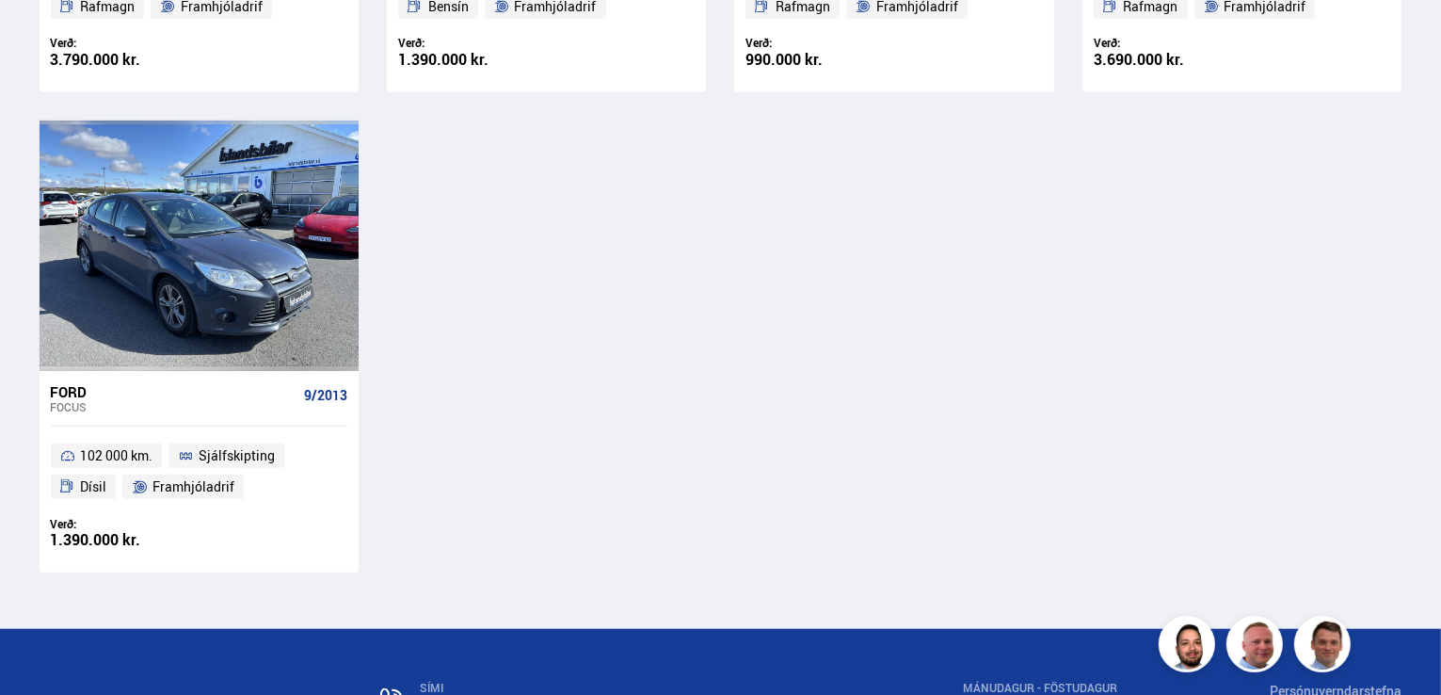
scroll to position [1770, 0]
